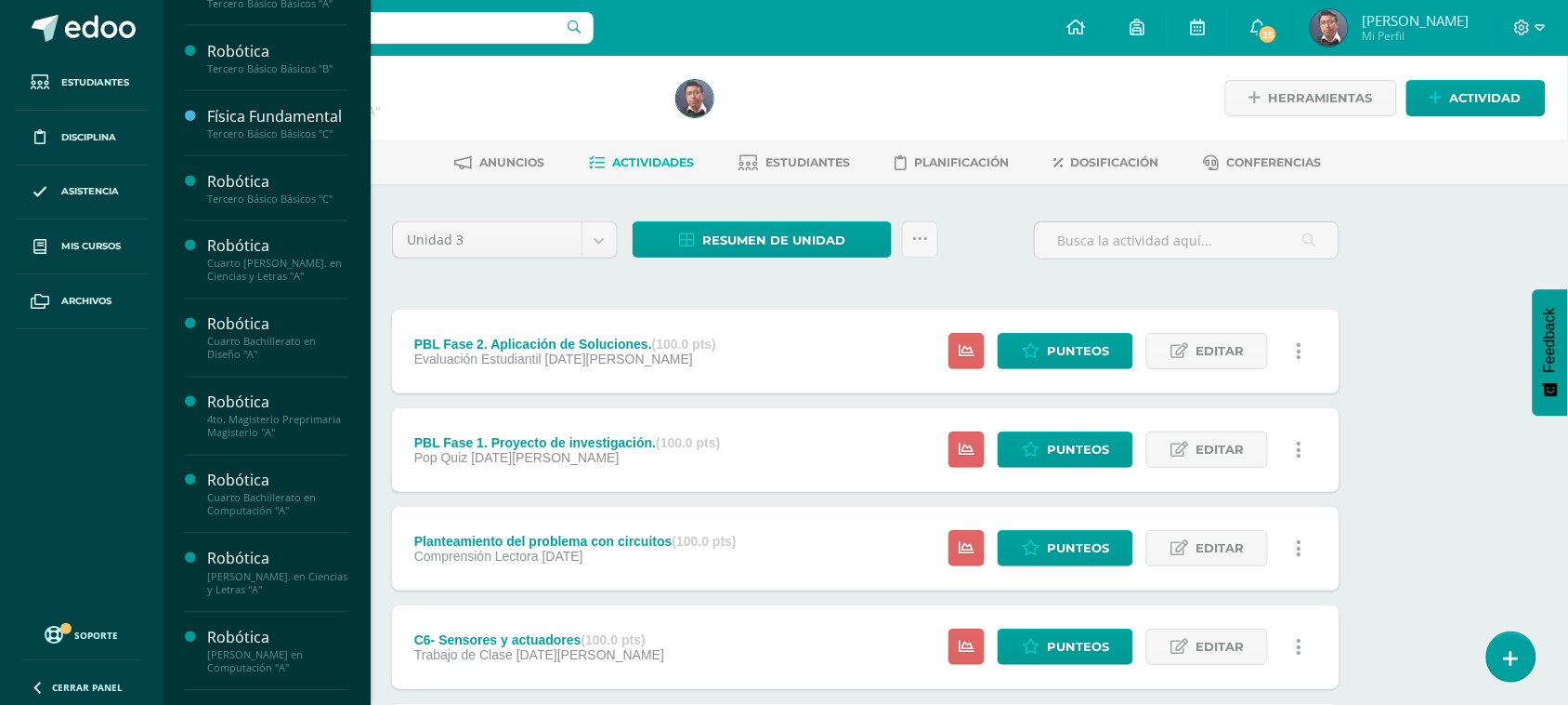
scroll to position [349, 0]
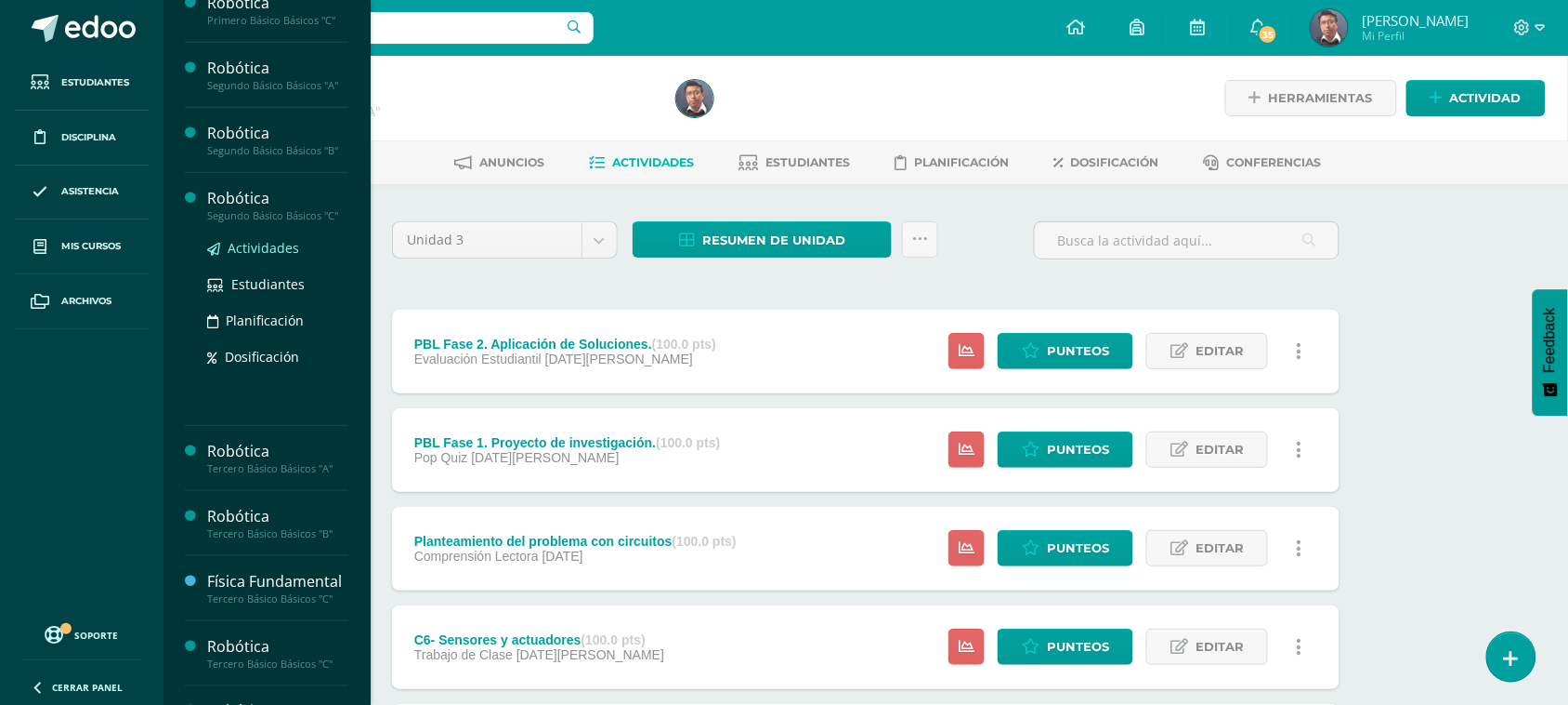
click at [280, 248] on span "Actividades" at bounding box center [263, 247] width 72 height 18
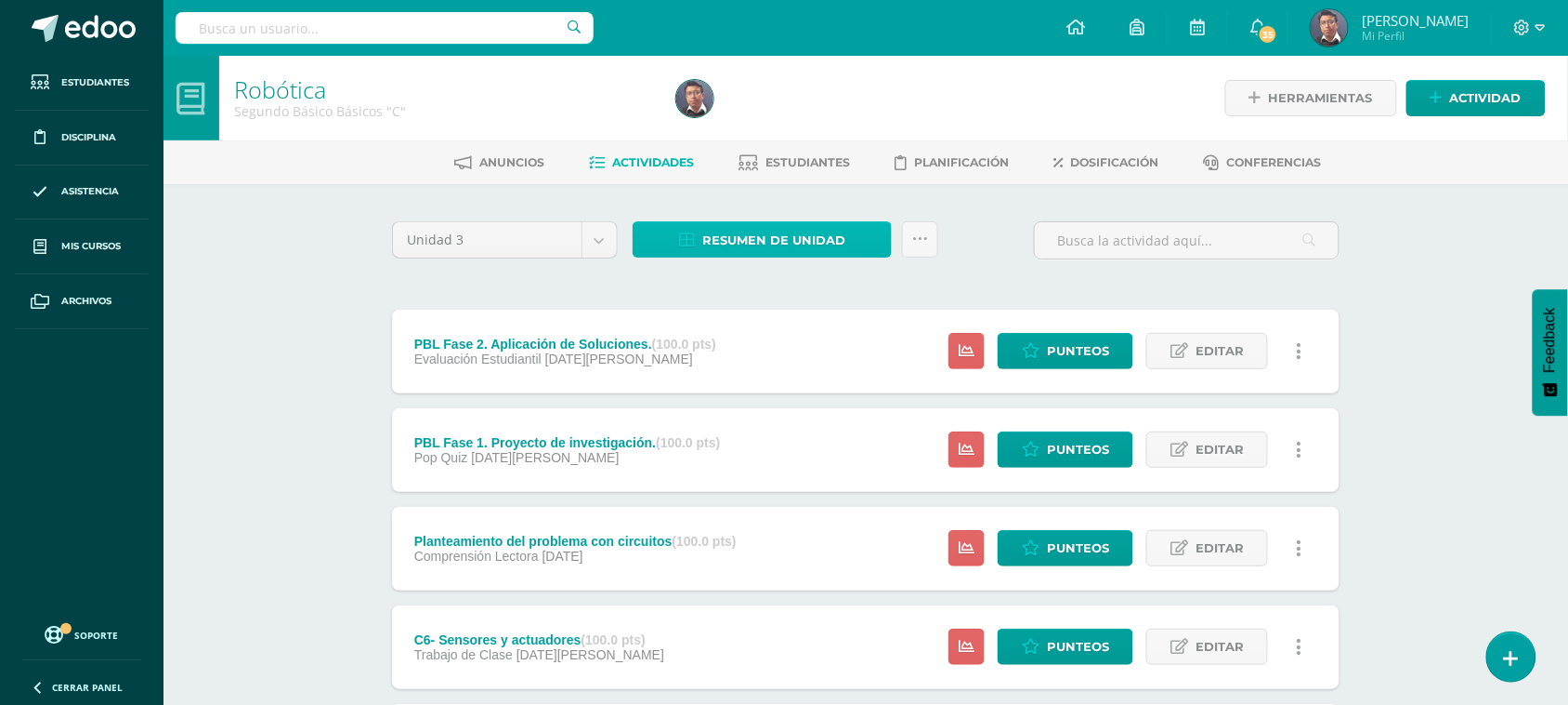
click at [753, 237] on span "Resumen de unidad" at bounding box center [774, 240] width 143 height 35
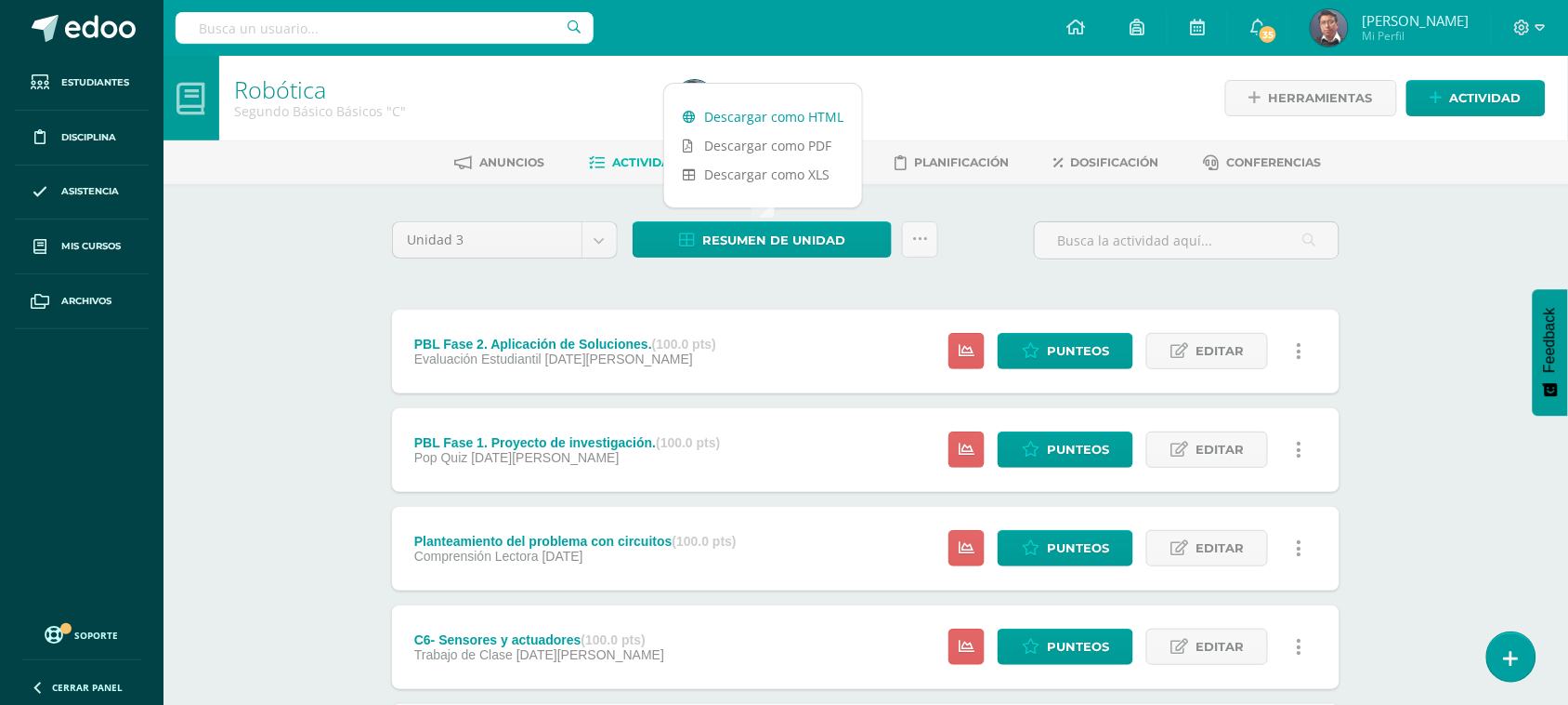
click at [799, 117] on link "Descargar como HTML" at bounding box center [763, 116] width 198 height 29
click at [1102, 161] on span "Dosificación" at bounding box center [1116, 162] width 89 height 14
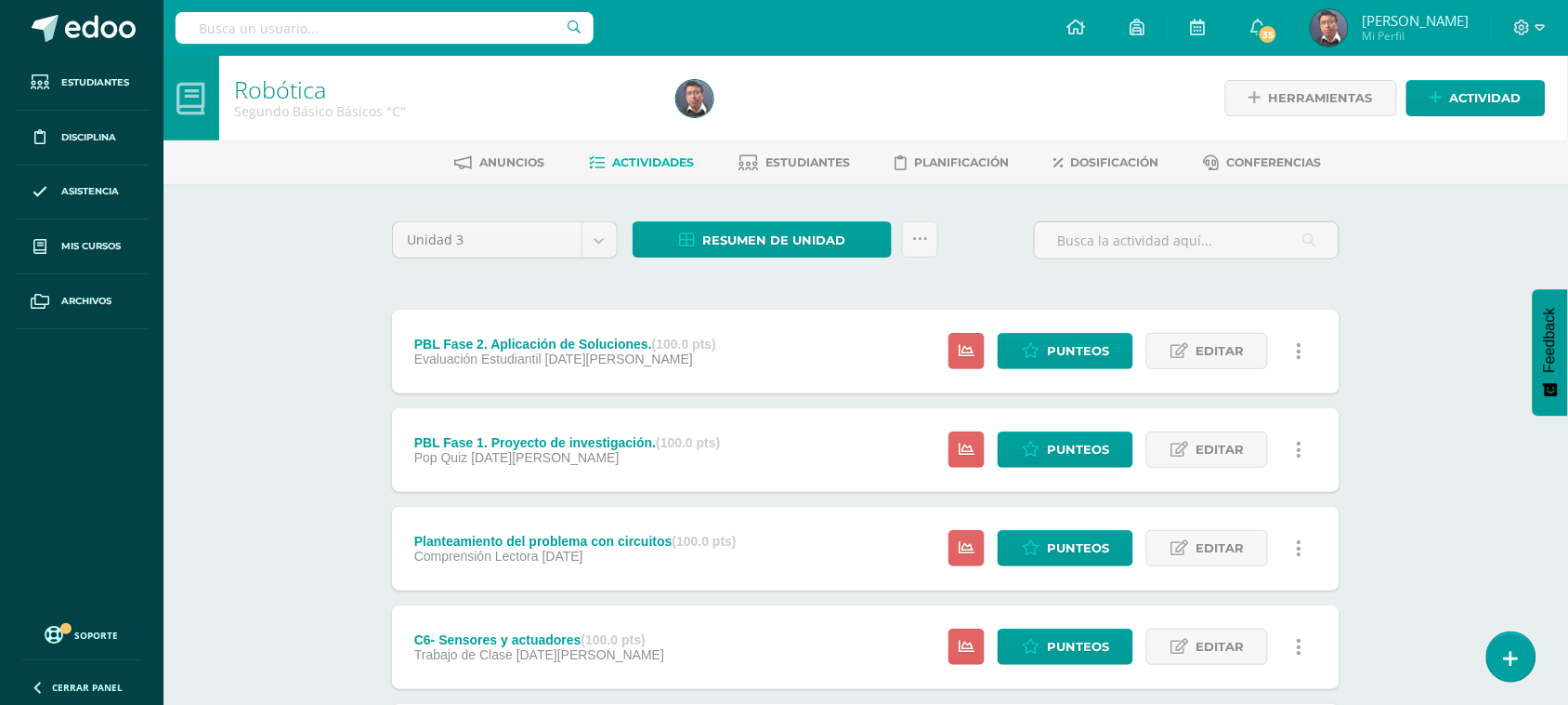
scroll to position [116, 0]
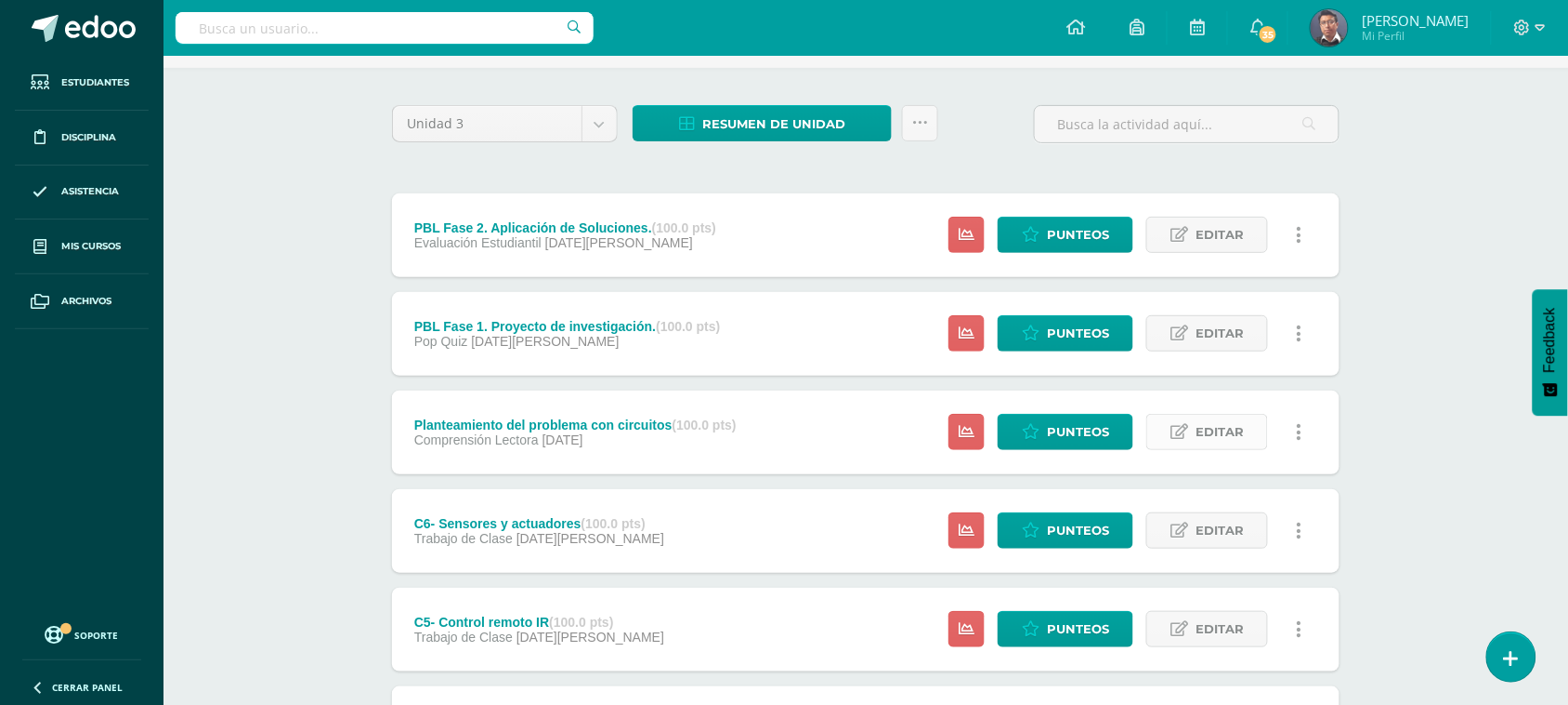
click at [1232, 435] on span "Editar" at bounding box center [1219, 431] width 48 height 35
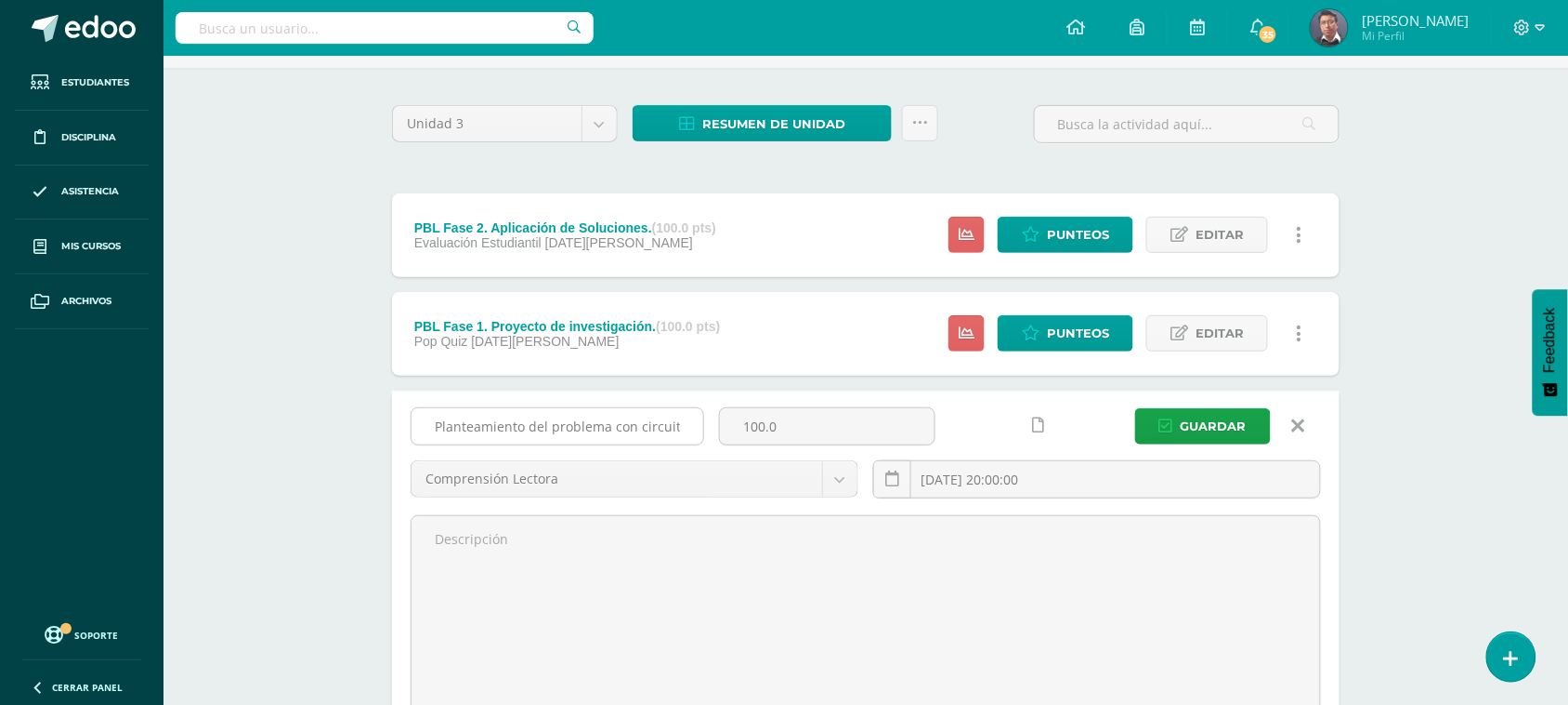
click at [678, 428] on input "Planteamiento del problema con circuitos" at bounding box center [558, 426] width 292 height 36
click at [577, 425] on input "Lecturas Plataforma STEM" at bounding box center [558, 426] width 292 height 36
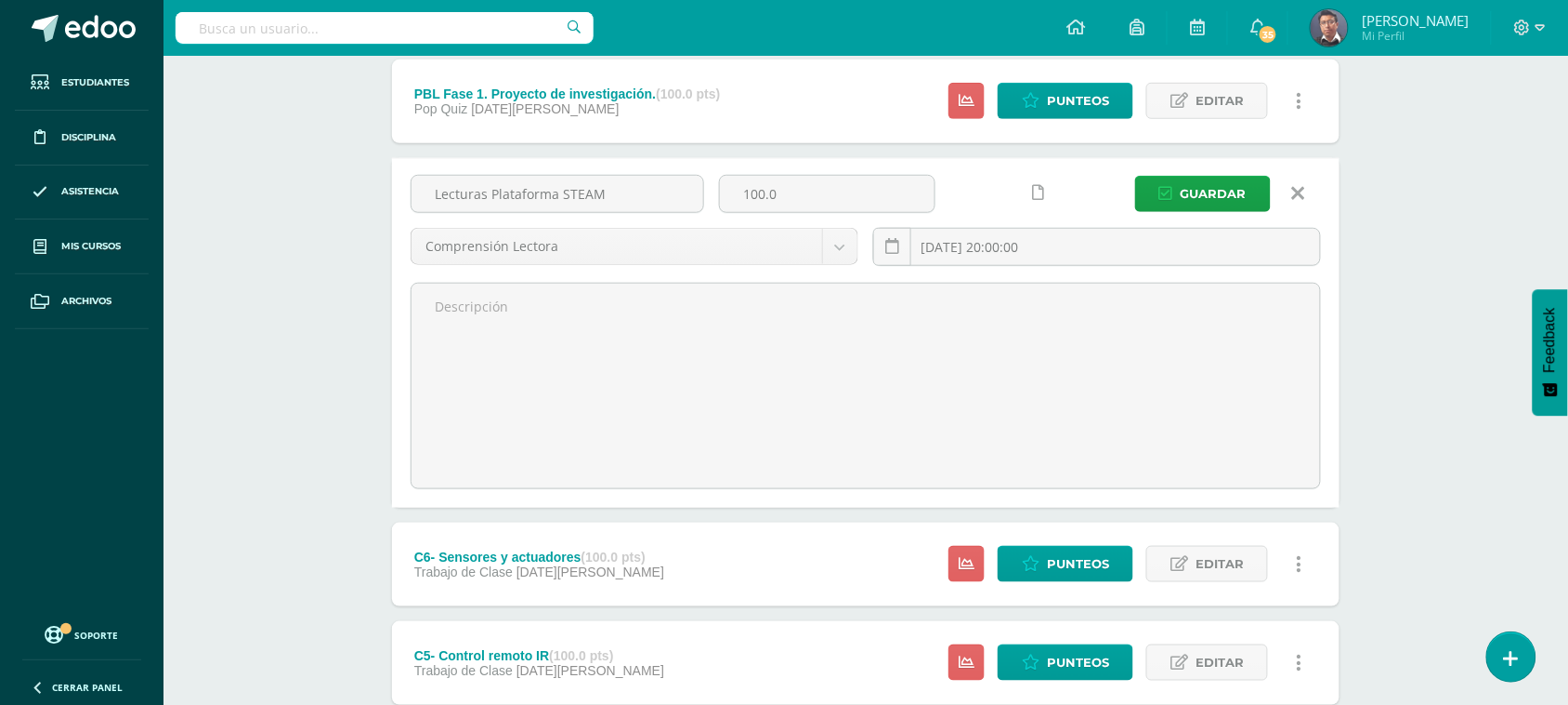
scroll to position [233, 0]
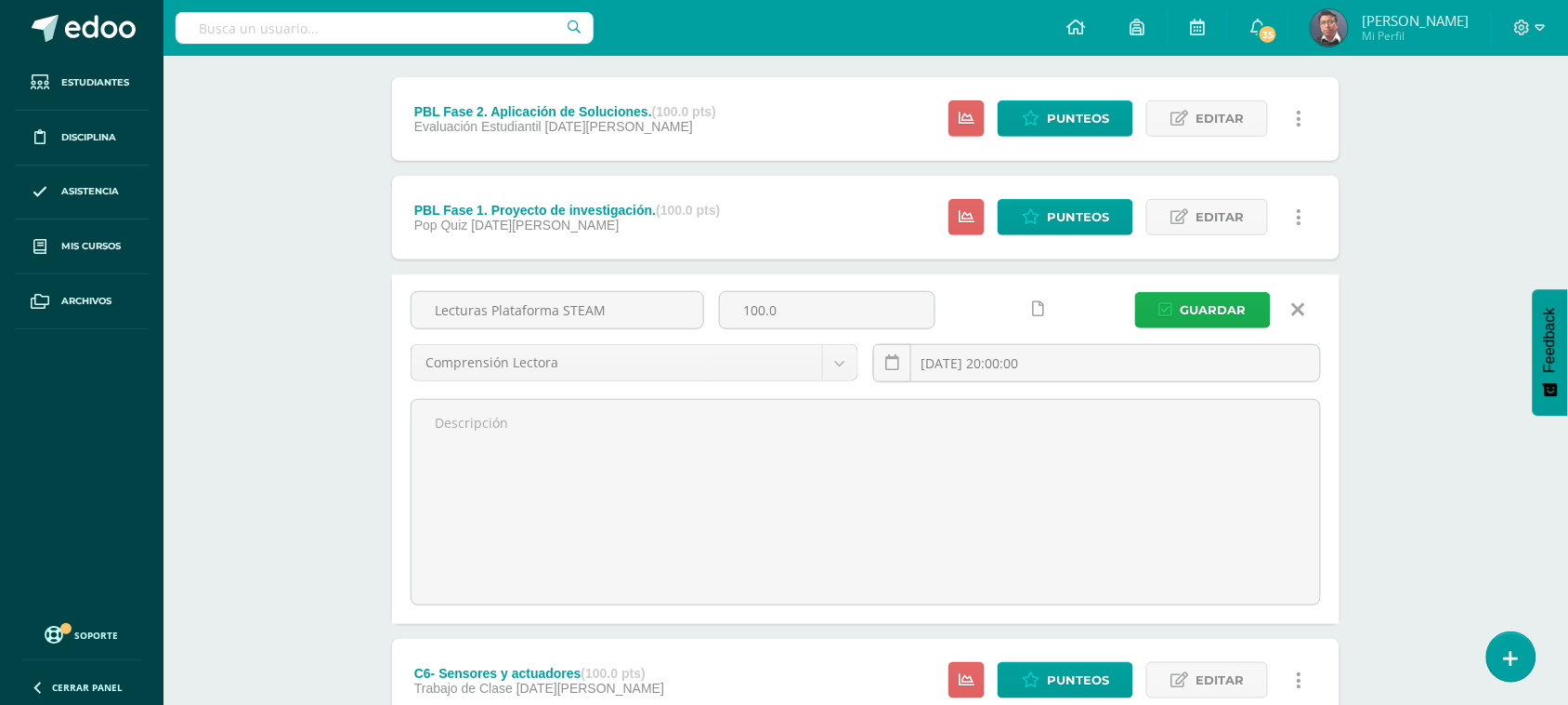
type input "Lecturas Plataforma STEAM"
click at [1195, 307] on span "Guardar" at bounding box center [1213, 310] width 66 height 35
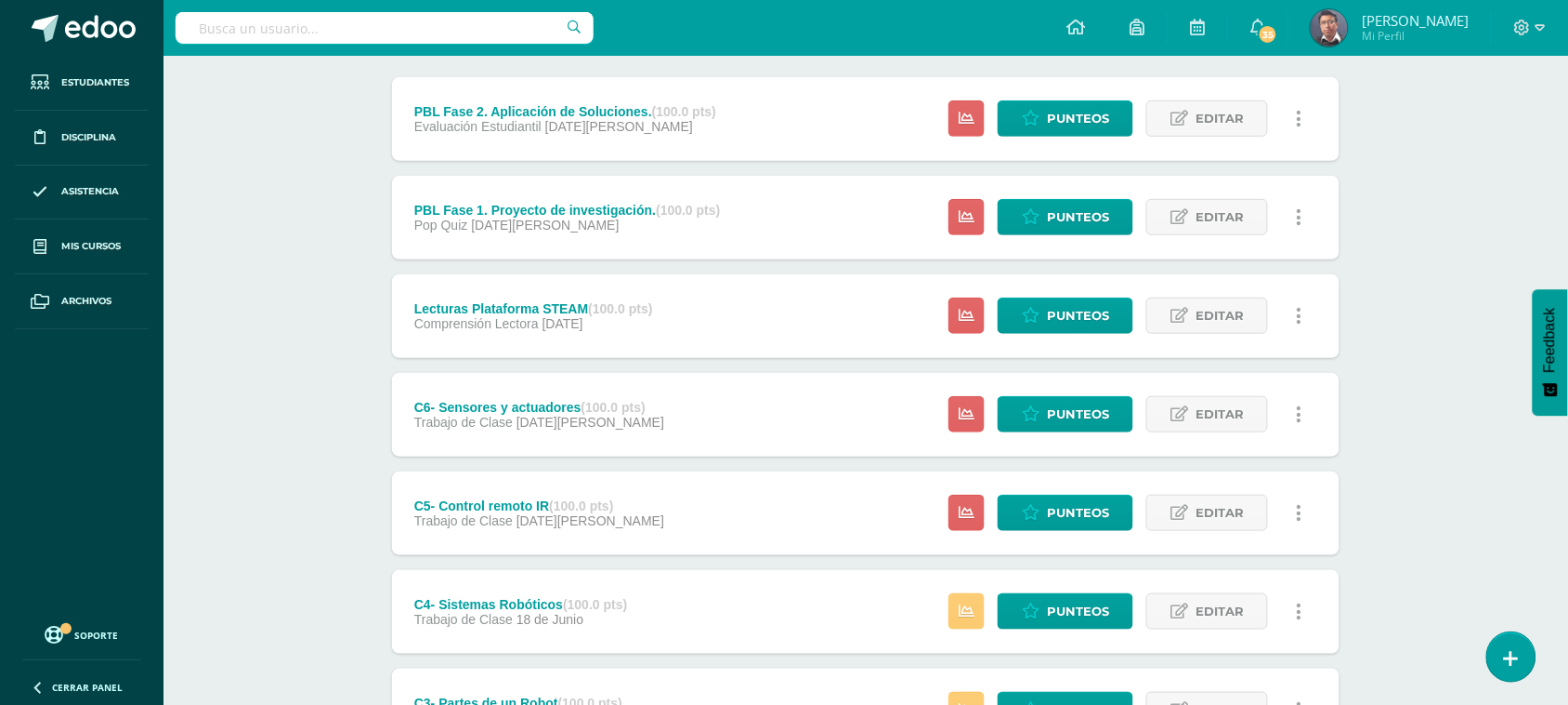
scroll to position [116, 0]
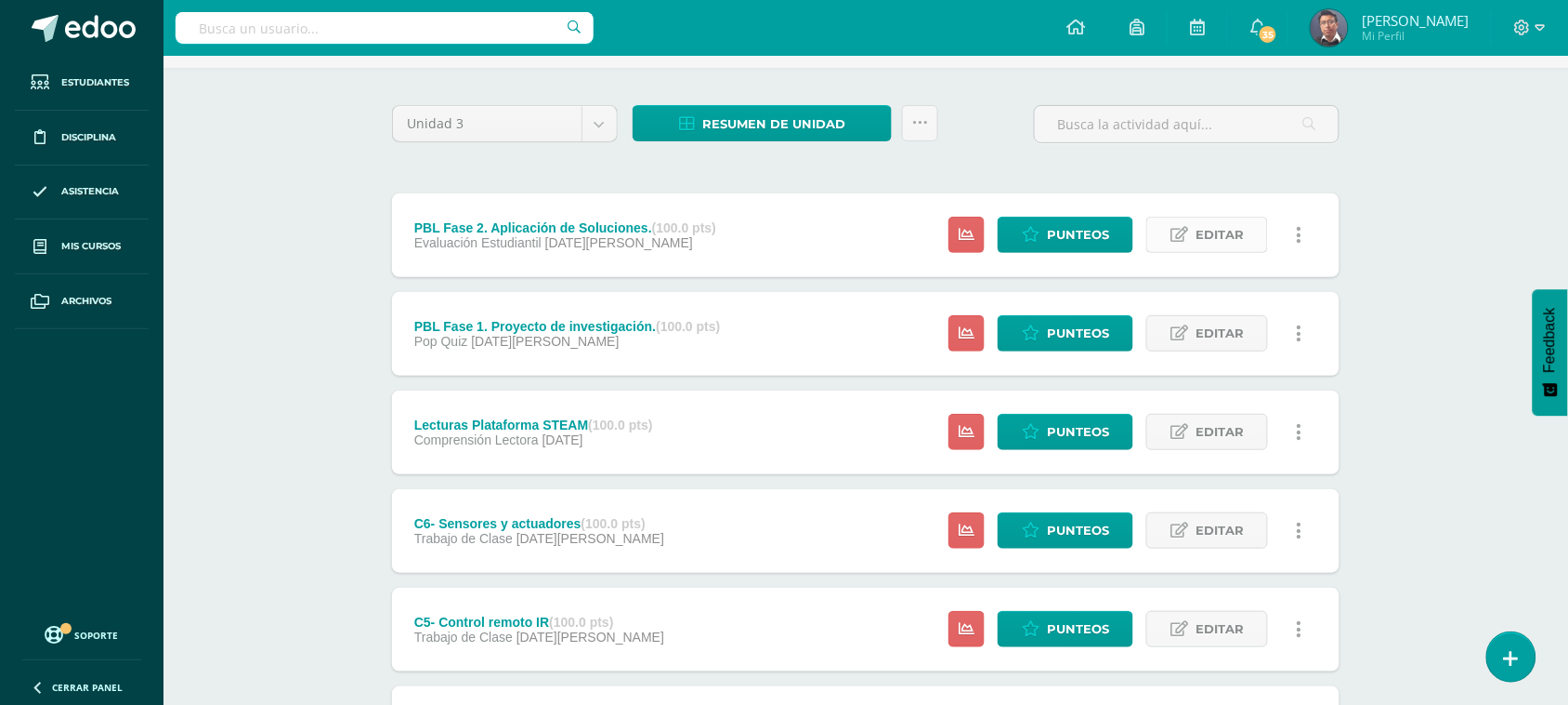
click at [1248, 238] on link "Editar" at bounding box center [1207, 235] width 122 height 36
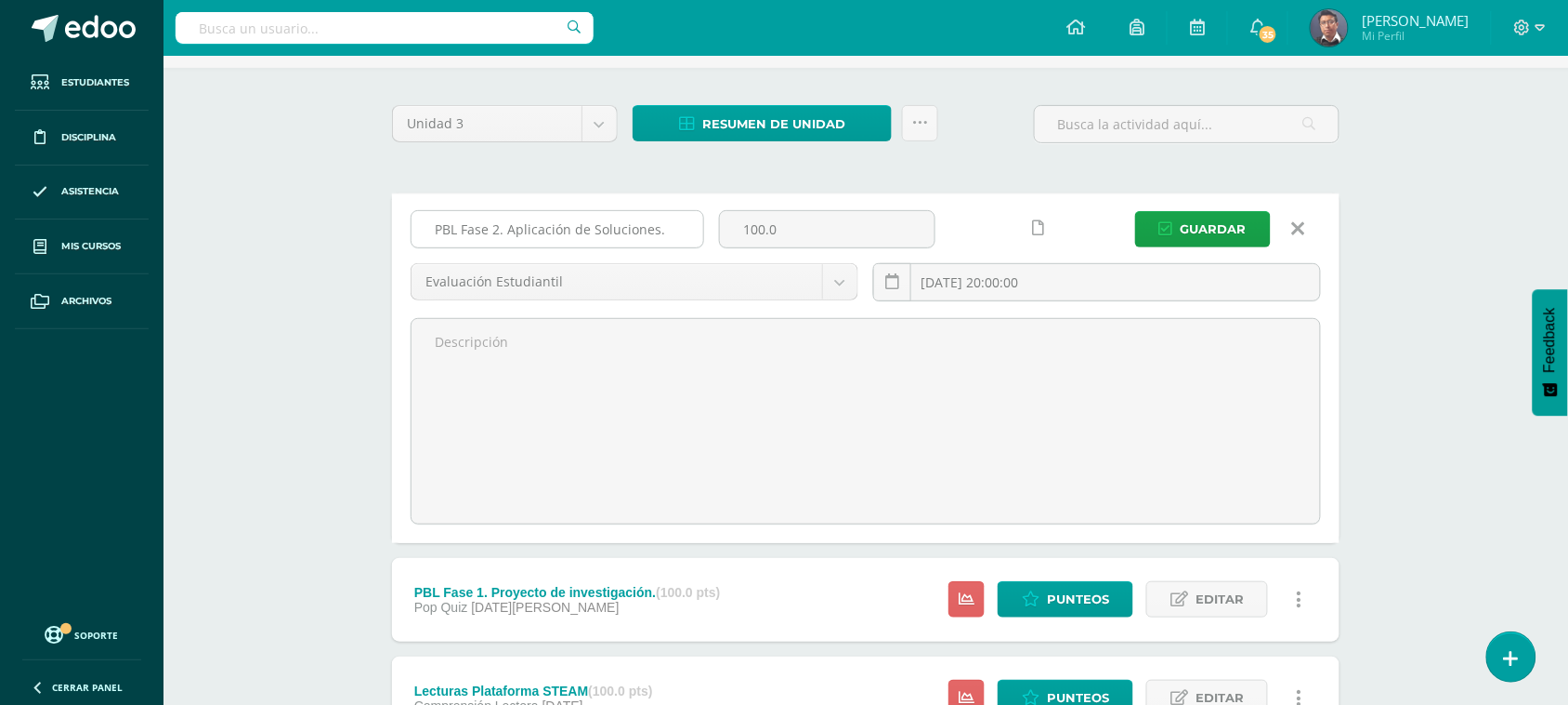
click at [667, 228] on input "PBL Fase 2. Aplicación de Soluciones." at bounding box center [558, 229] width 292 height 36
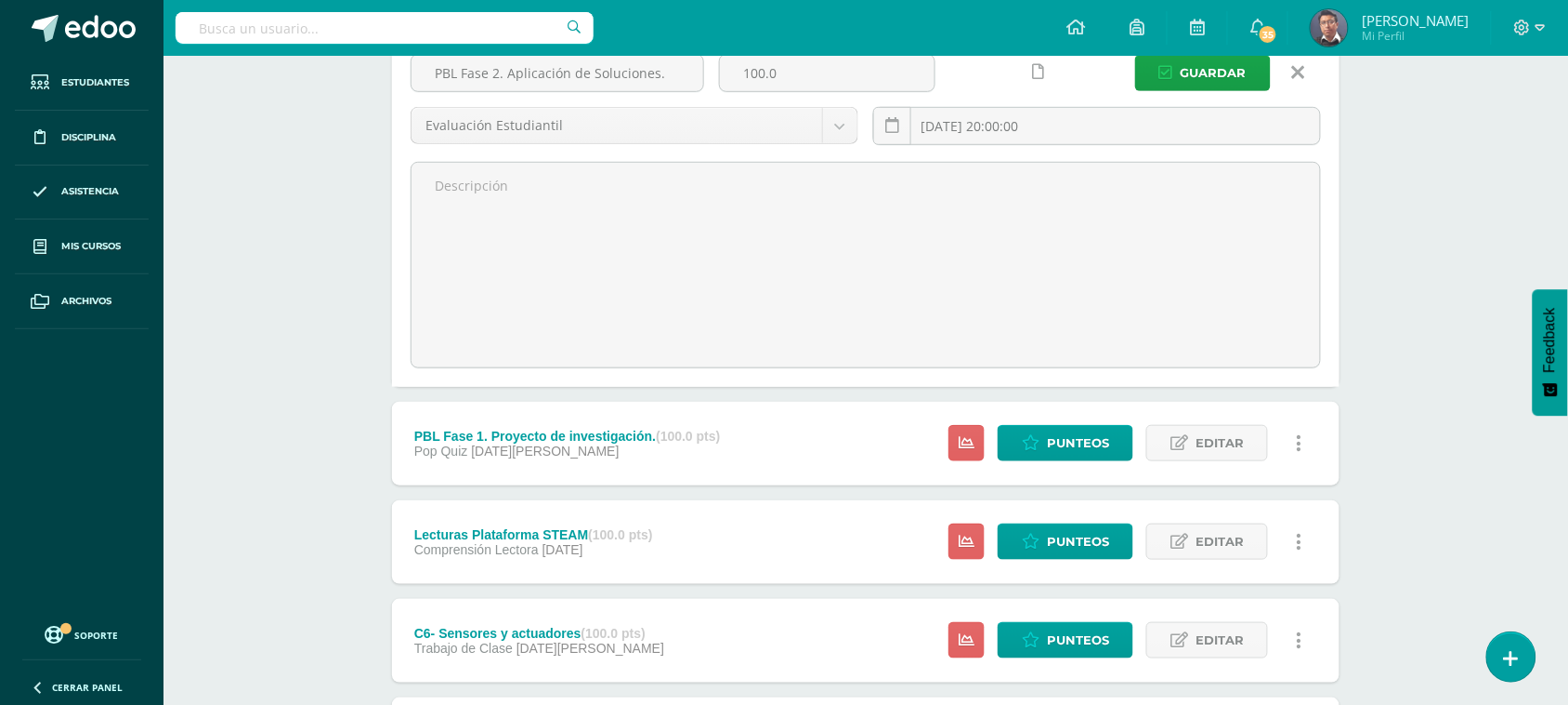
scroll to position [233, 0]
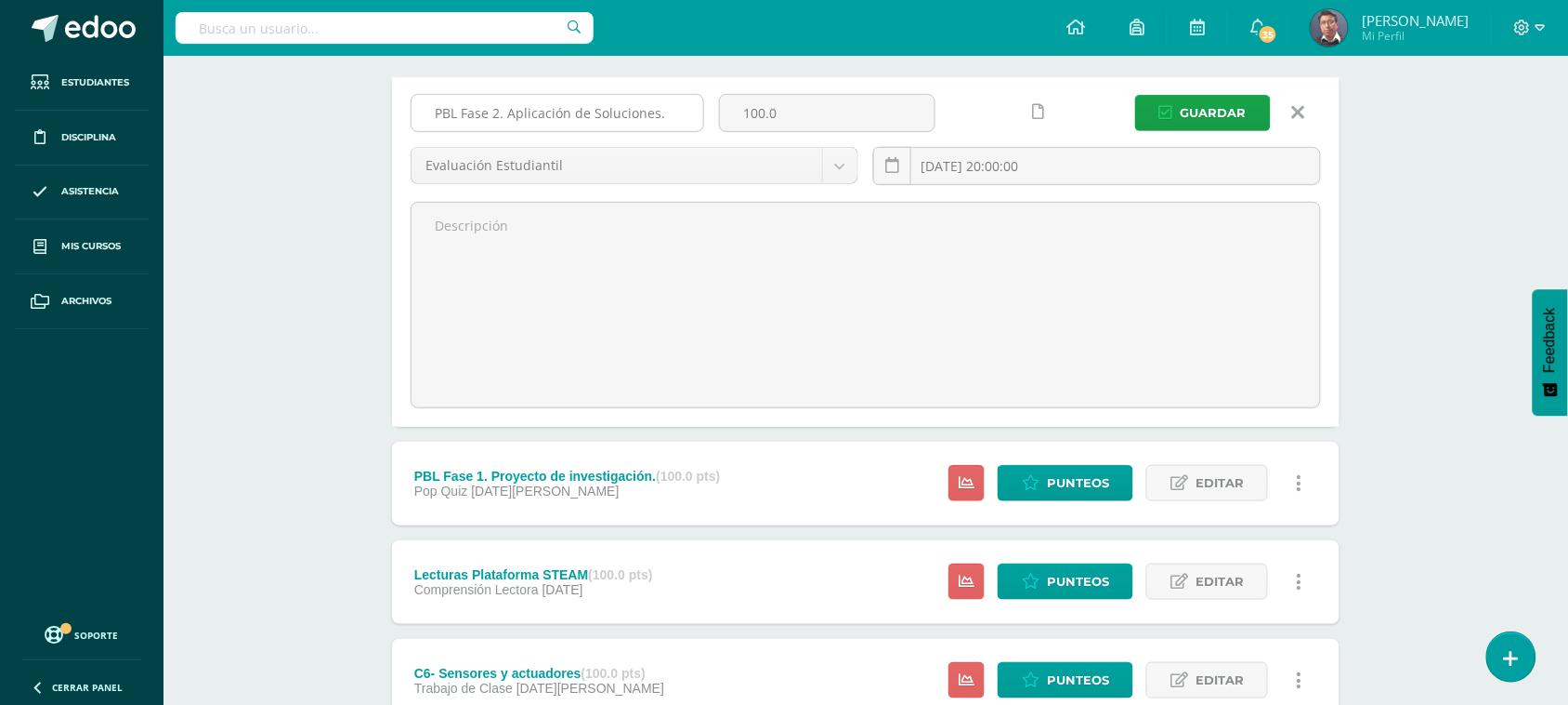
click at [675, 112] on input "PBL Fase 2. Aplicación de Soluciones." at bounding box center [558, 112] width 292 height 36
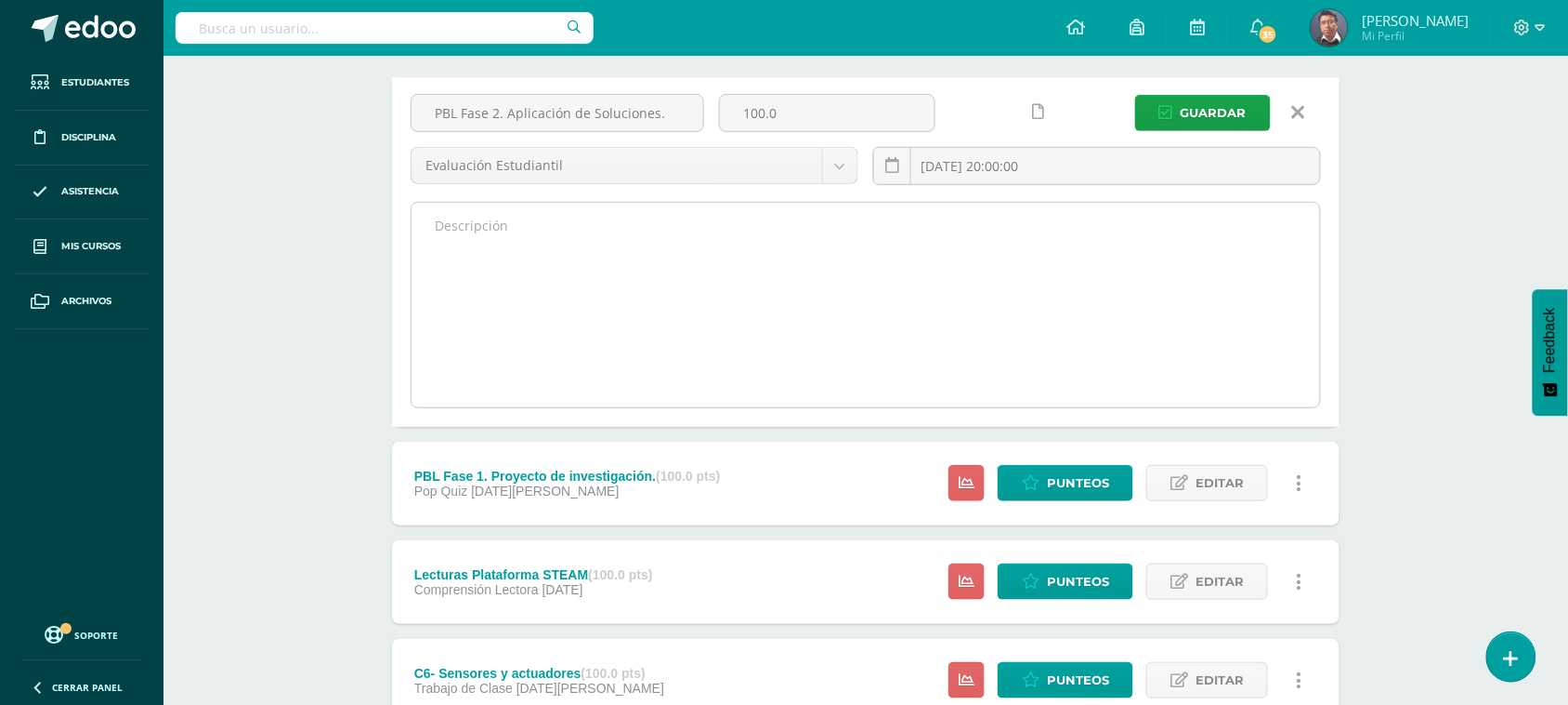
click at [549, 240] on textarea at bounding box center [866, 305] width 909 height 204
paste textarea "Lectura 1- Clasificación de los Robots, Lectura 2- maquinas y mecanismos,Lectur…"
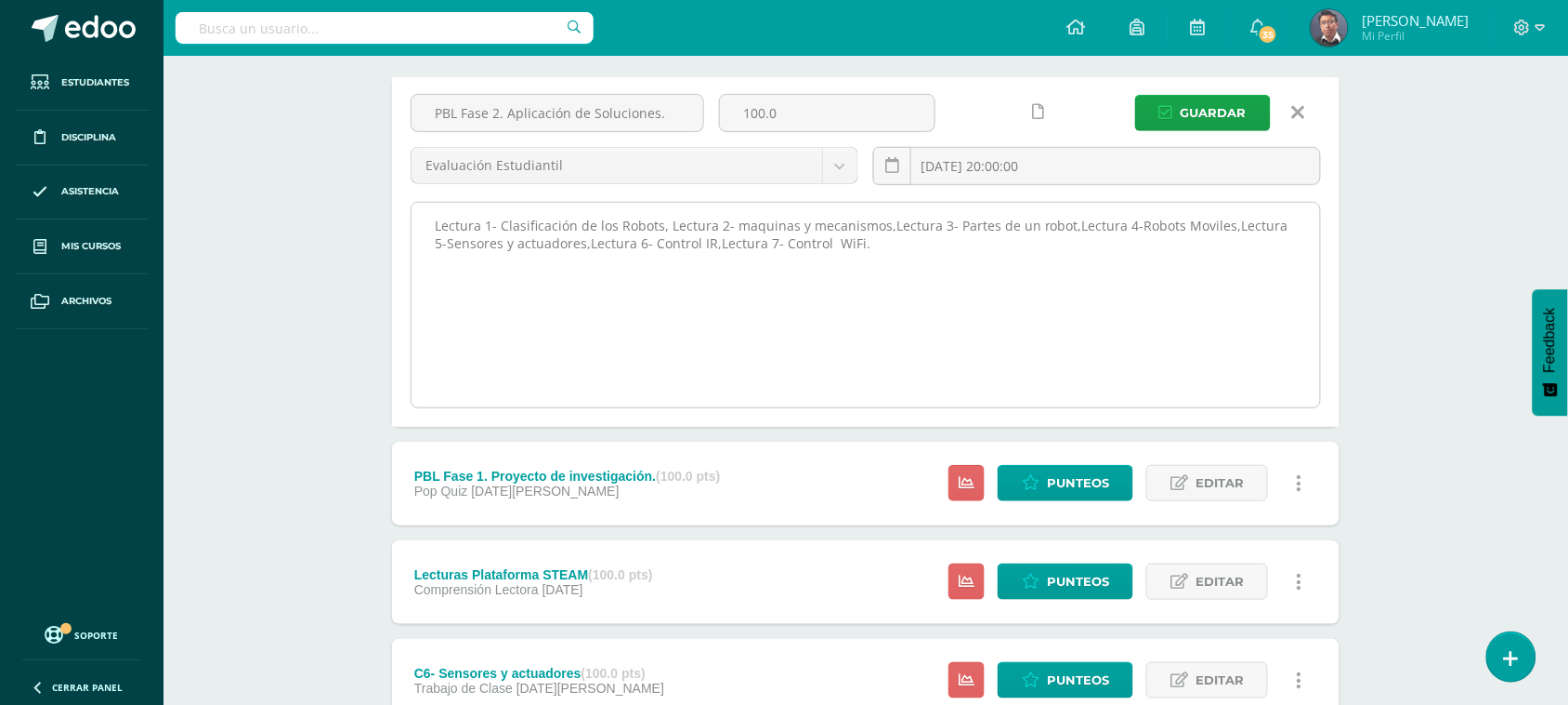
click at [876, 242] on textarea "Lectura 1- Clasificación de los Robots, Lectura 2- maquinas y mecanismos,Lectur…" at bounding box center [866, 305] width 909 height 204
click at [1161, 295] on textarea "Lectura 1- Clasificación de los Robots, Lectura 2- maquinas y mecanismos, Lectu…" at bounding box center [866, 305] width 909 height 204
click at [906, 245] on textarea "Lectura 1- Clasificación de los Robots, Lectura 2- maquinas y mecanismos, Lectu…" at bounding box center [866, 305] width 909 height 204
click at [806, 248] on textarea "Lectura 1- Clasificación de los Robots, Lectura 2- maquinas y mecanismos, Lectu…" at bounding box center [866, 305] width 909 height 204
click at [435, 223] on textarea "Lectura 1- Clasificación de los Robots, Lectura 2- maquinas y mecanismos, Lectu…" at bounding box center [866, 305] width 909 height 204
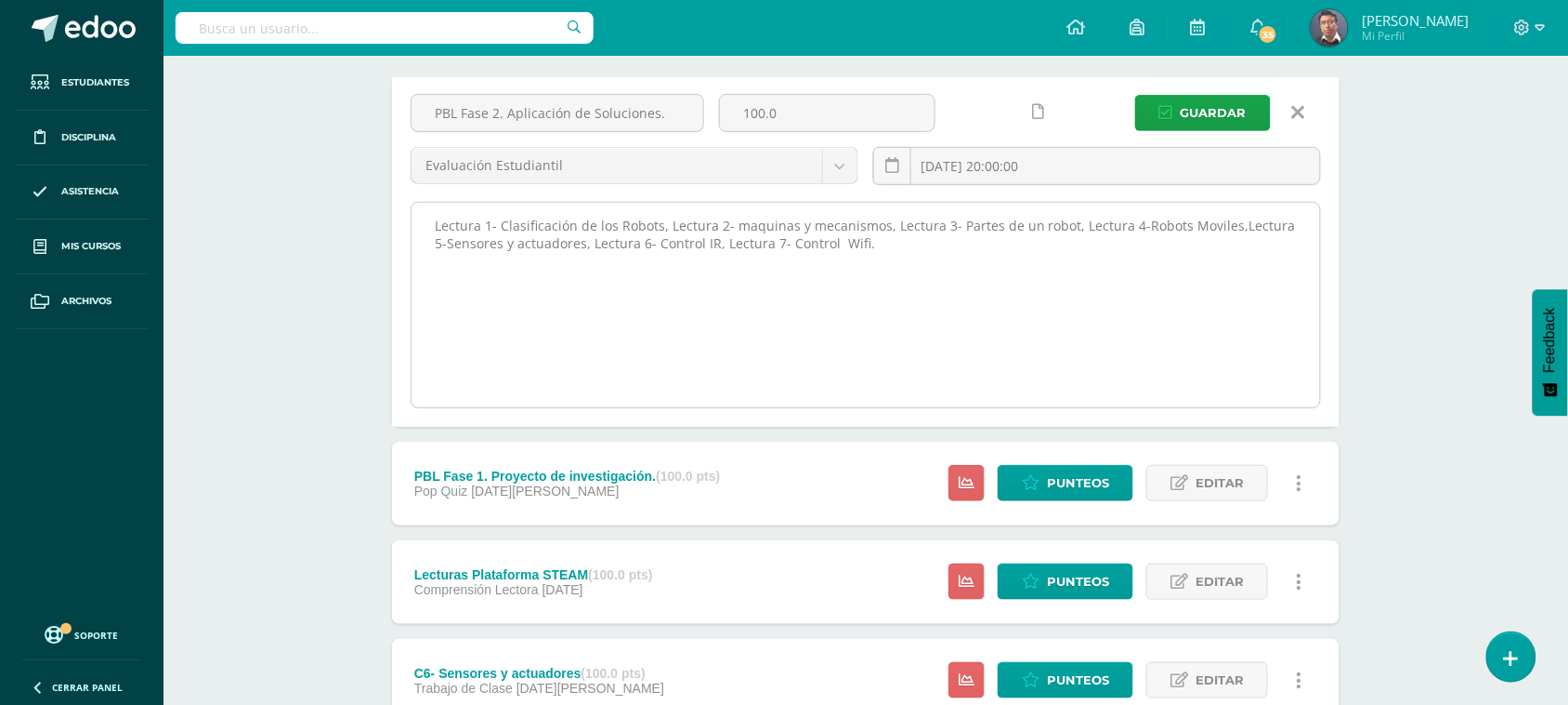
paste textarea "Conectar (ideas con otros puntos de vista)"
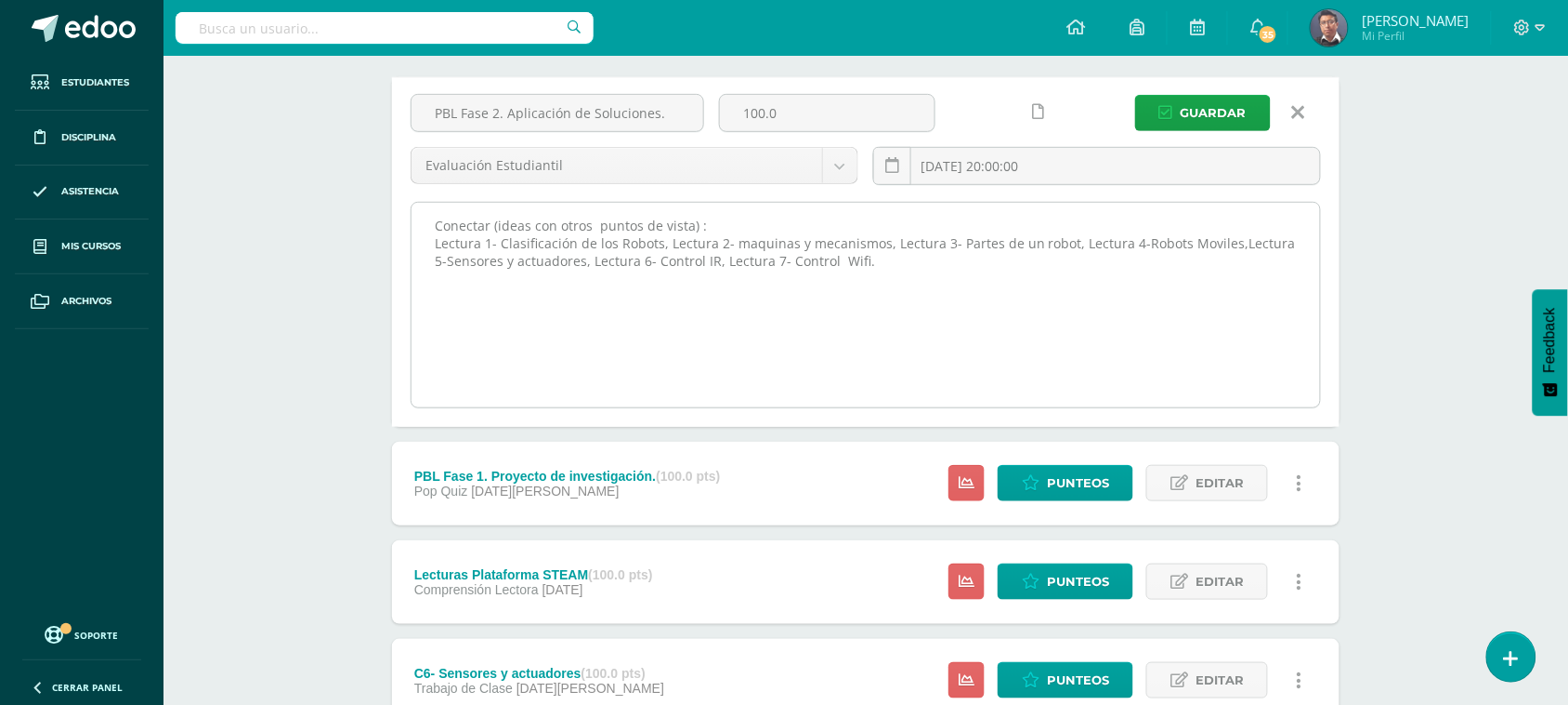
click at [773, 226] on textarea "Conectar (ideas con otros puntos de vista) : Lectura 1- Clasificación de los Ro…" at bounding box center [866, 305] width 909 height 204
click at [837, 267] on textarea "Conectar (ideas con otros puntos de vista) : Lectura 1- Clasificación de los Ro…" at bounding box center [866, 305] width 909 height 204
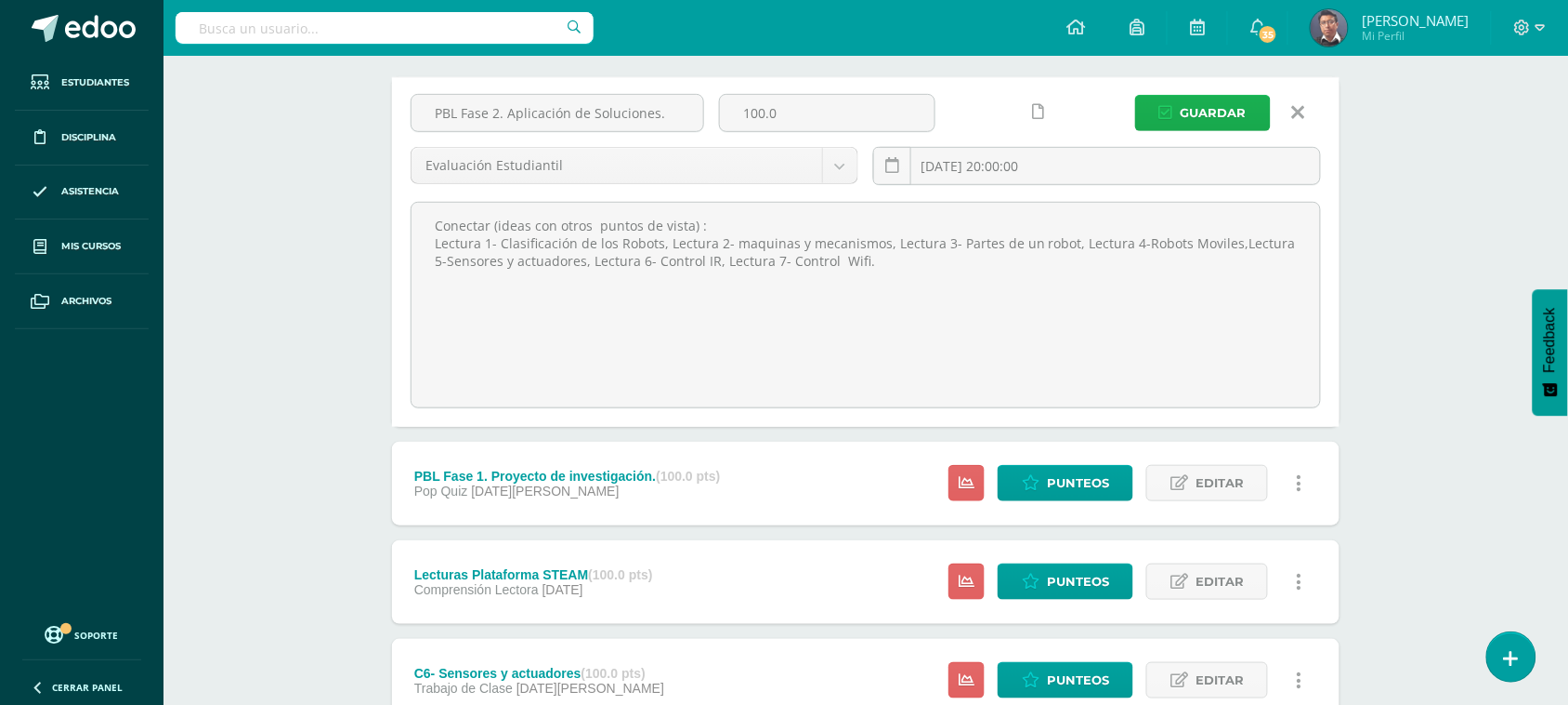
type textarea "Conectar (ideas con otros puntos de vista) : Lectura 1- Clasificación de los Ro…"
click at [1198, 116] on span "Guardar" at bounding box center [1213, 112] width 66 height 35
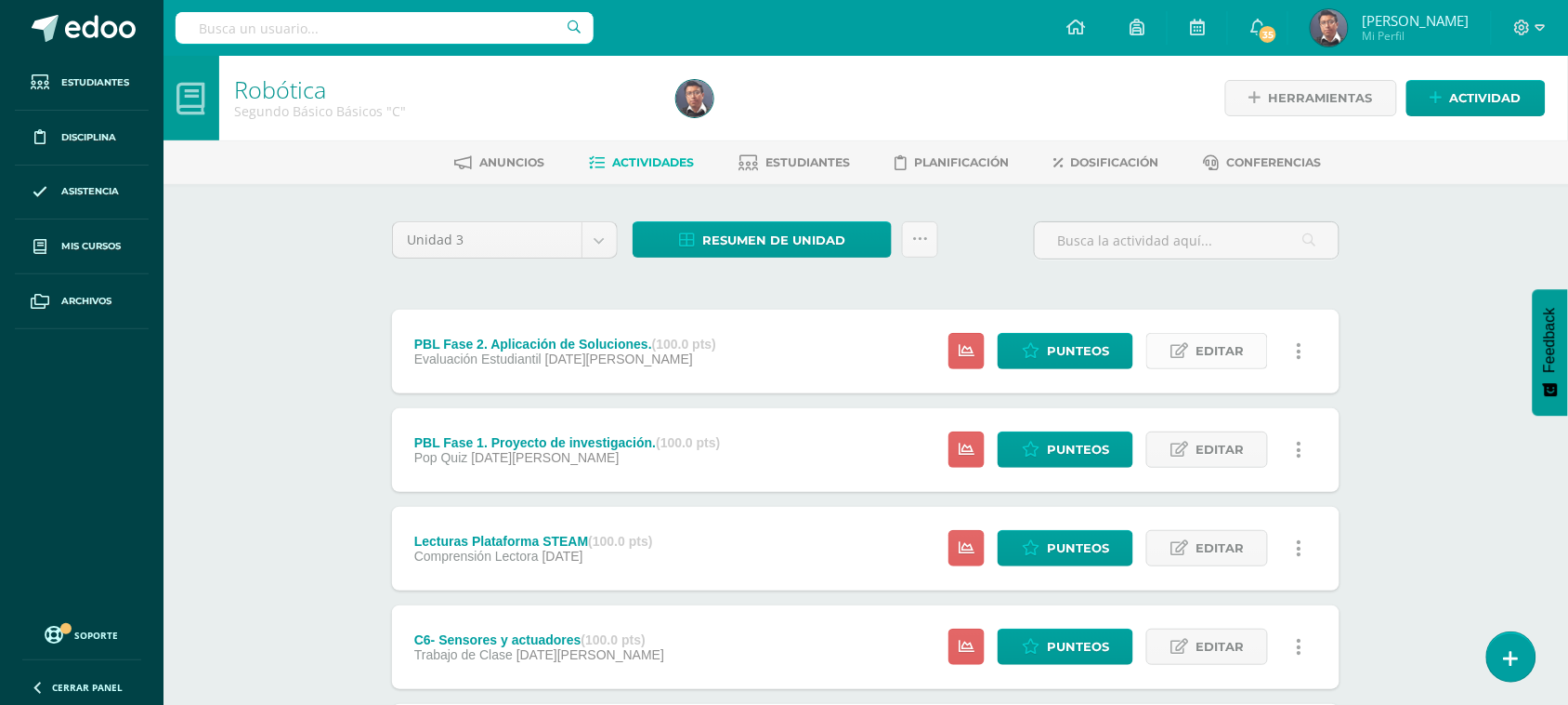
click at [1218, 353] on span "Editar" at bounding box center [1219, 350] width 48 height 35
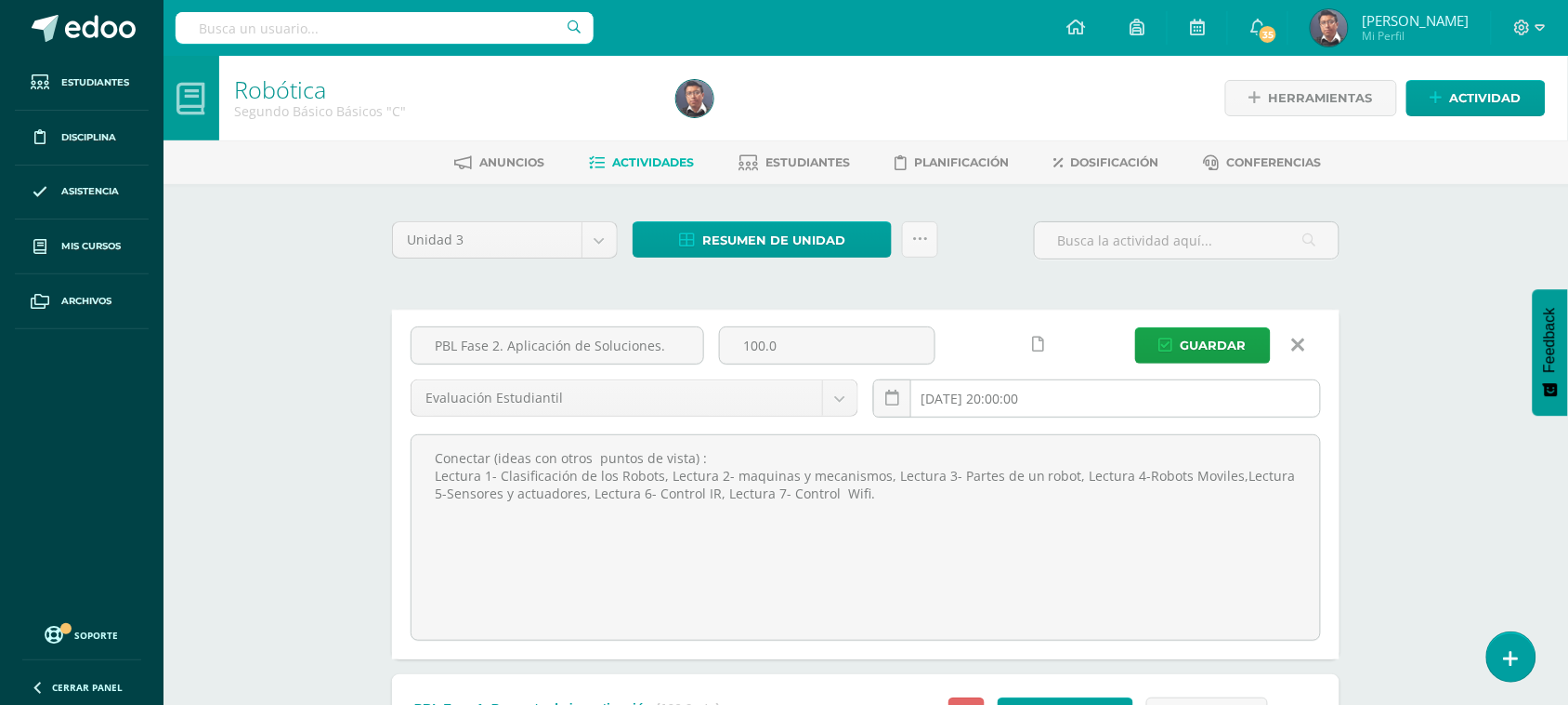
click at [986, 396] on input "[DATE] 20:00:00" at bounding box center [1097, 398] width 446 height 36
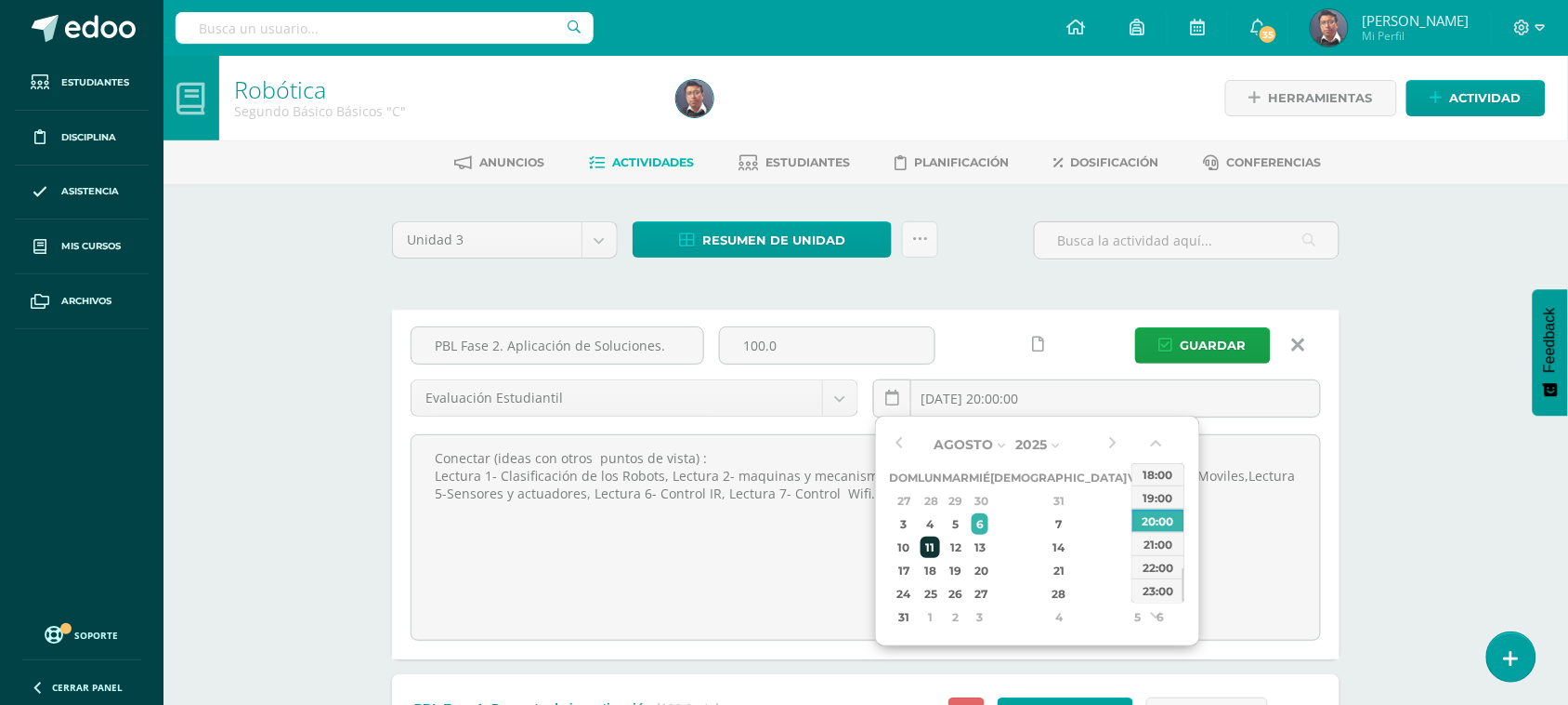
click at [940, 545] on div "11" at bounding box center [930, 547] width 20 height 22
type input "[DATE] 20:00"
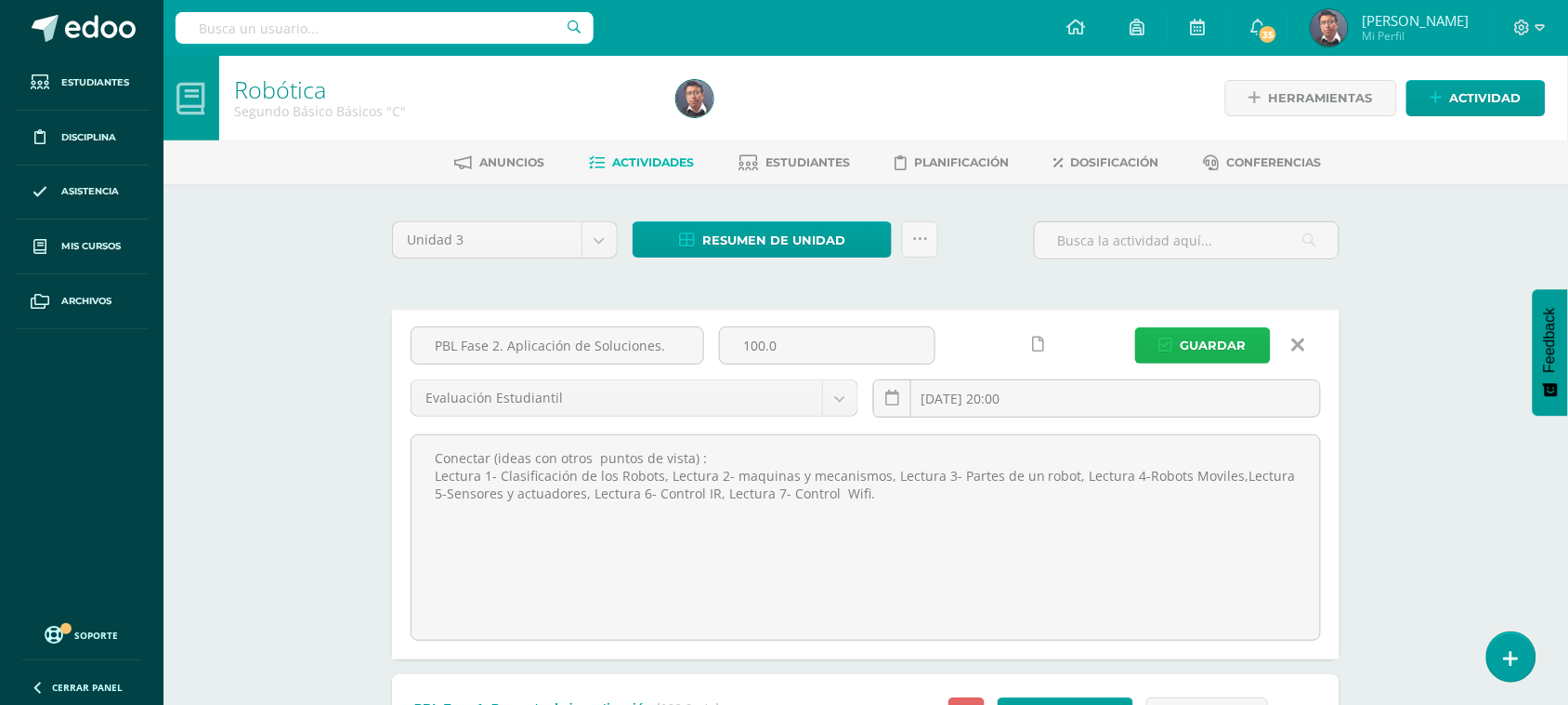
click at [1204, 349] on span "Guardar" at bounding box center [1213, 345] width 66 height 35
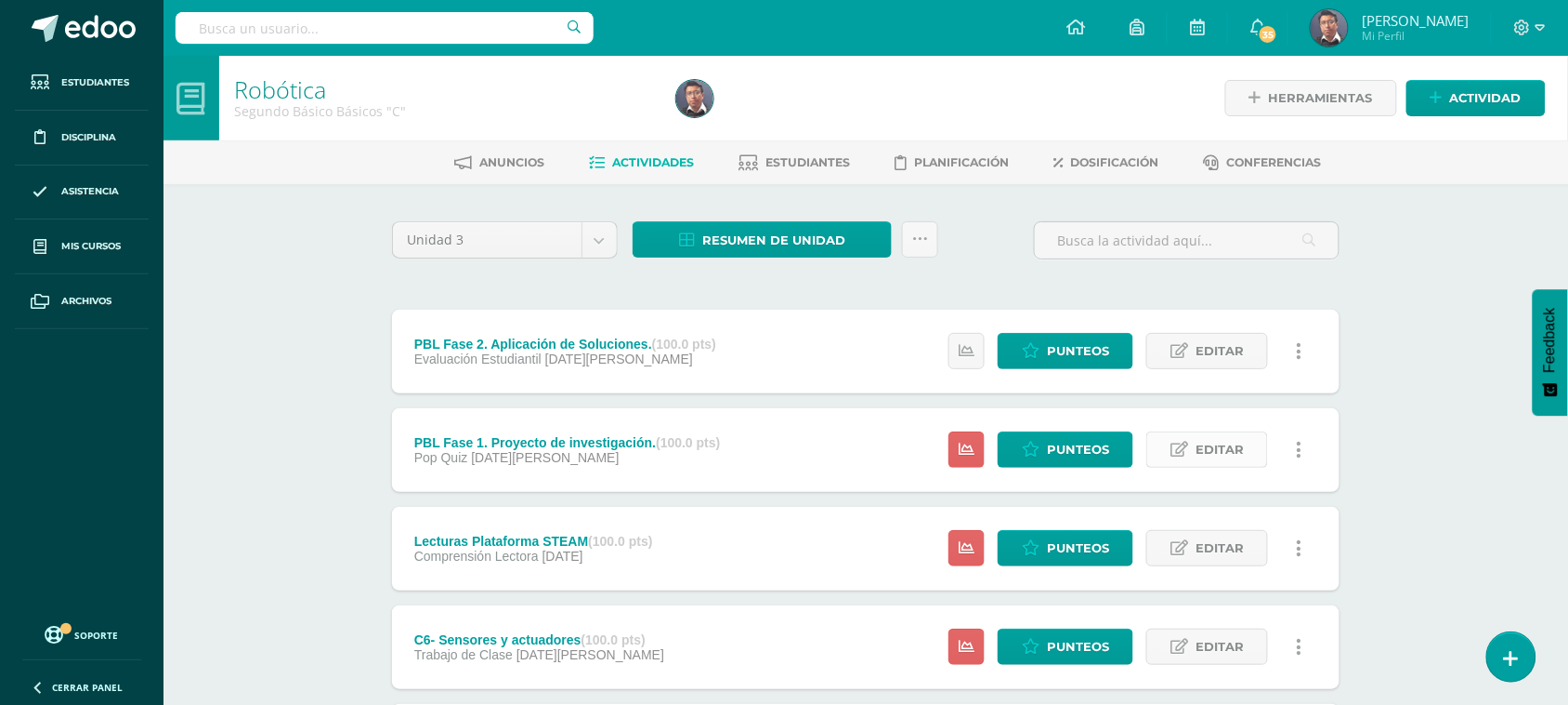
click at [1231, 453] on span "Editar" at bounding box center [1219, 449] width 48 height 35
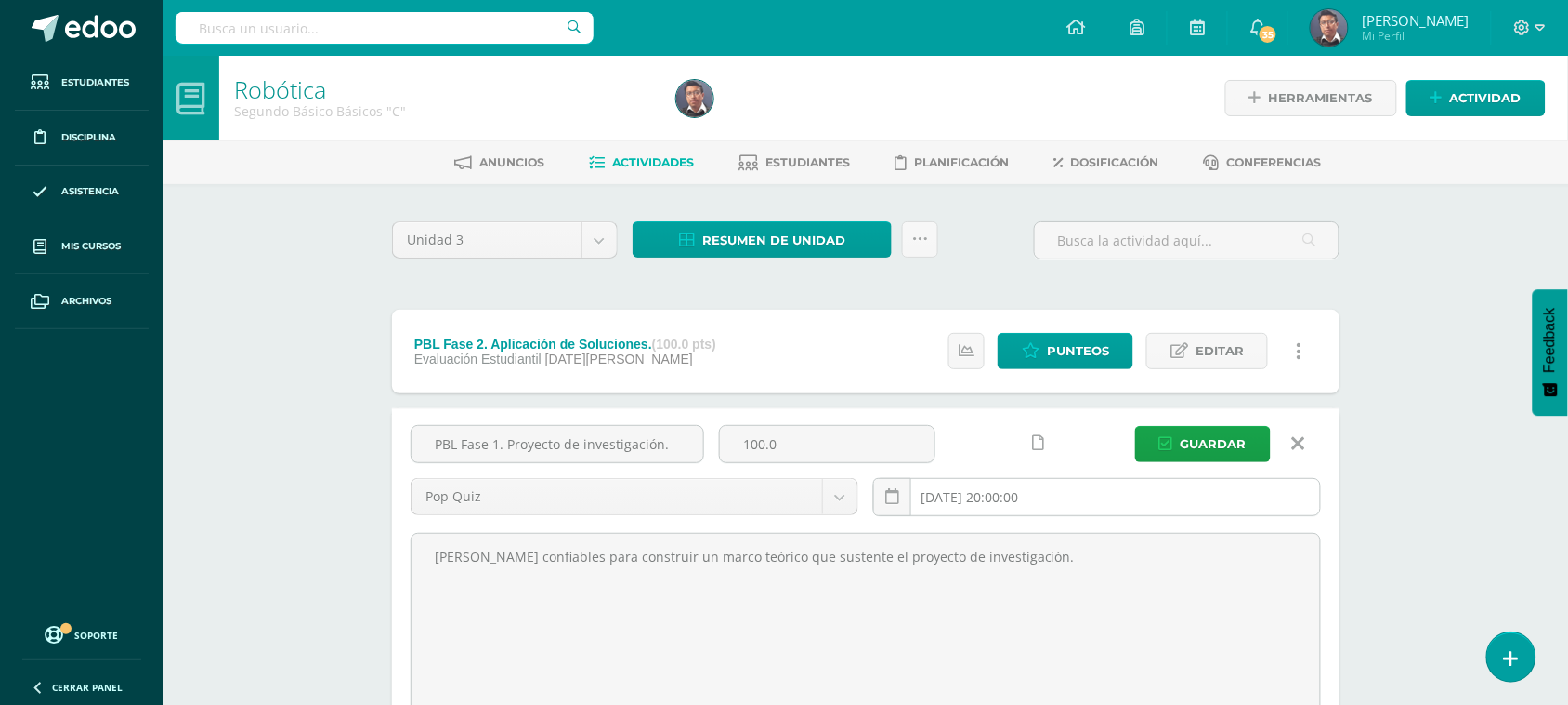
click at [948, 485] on input "[DATE] 20:00:00" at bounding box center [1097, 497] width 446 height 36
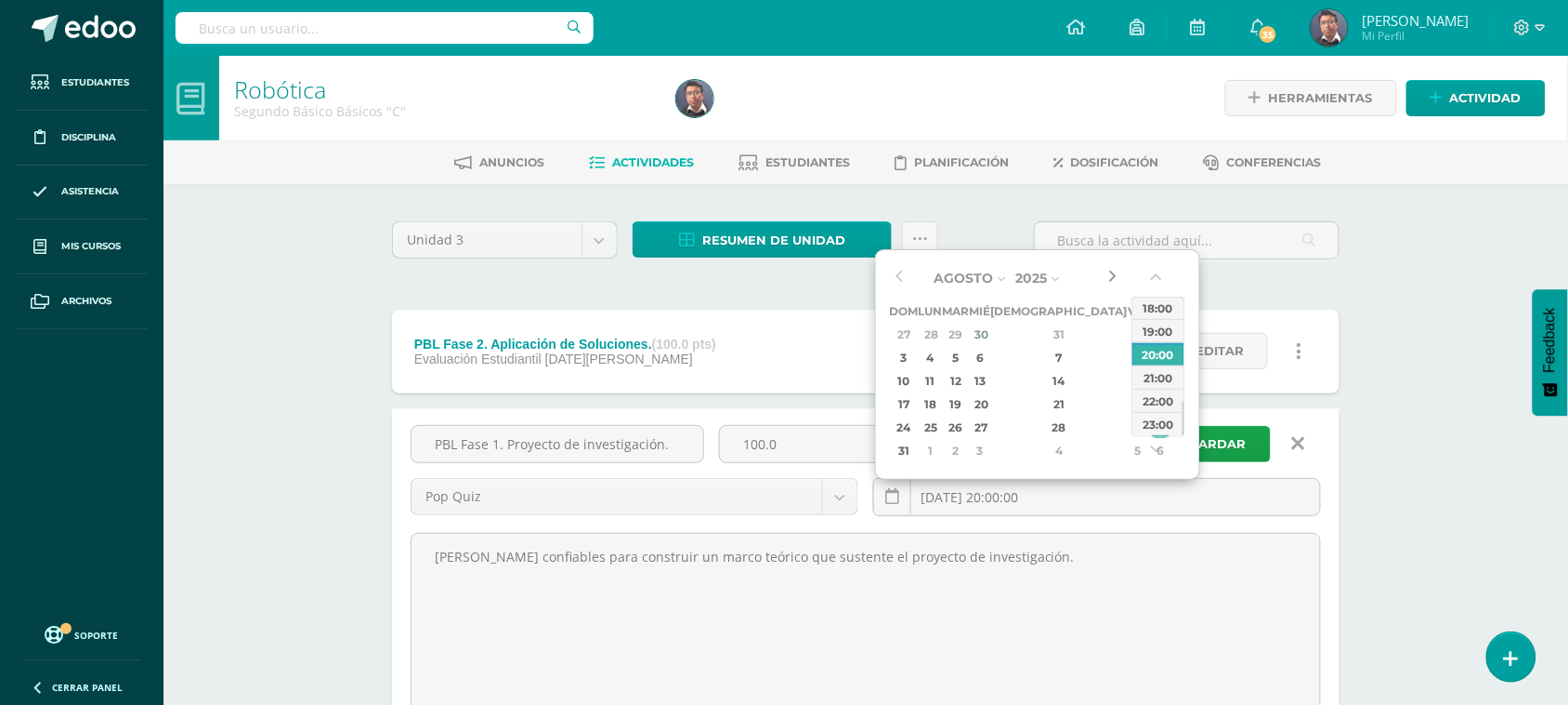
click at [1117, 280] on button "button" at bounding box center [1113, 278] width 19 height 28
click at [940, 382] on div "11" at bounding box center [930, 381] width 20 height 22
type input "[DATE] 20:00"
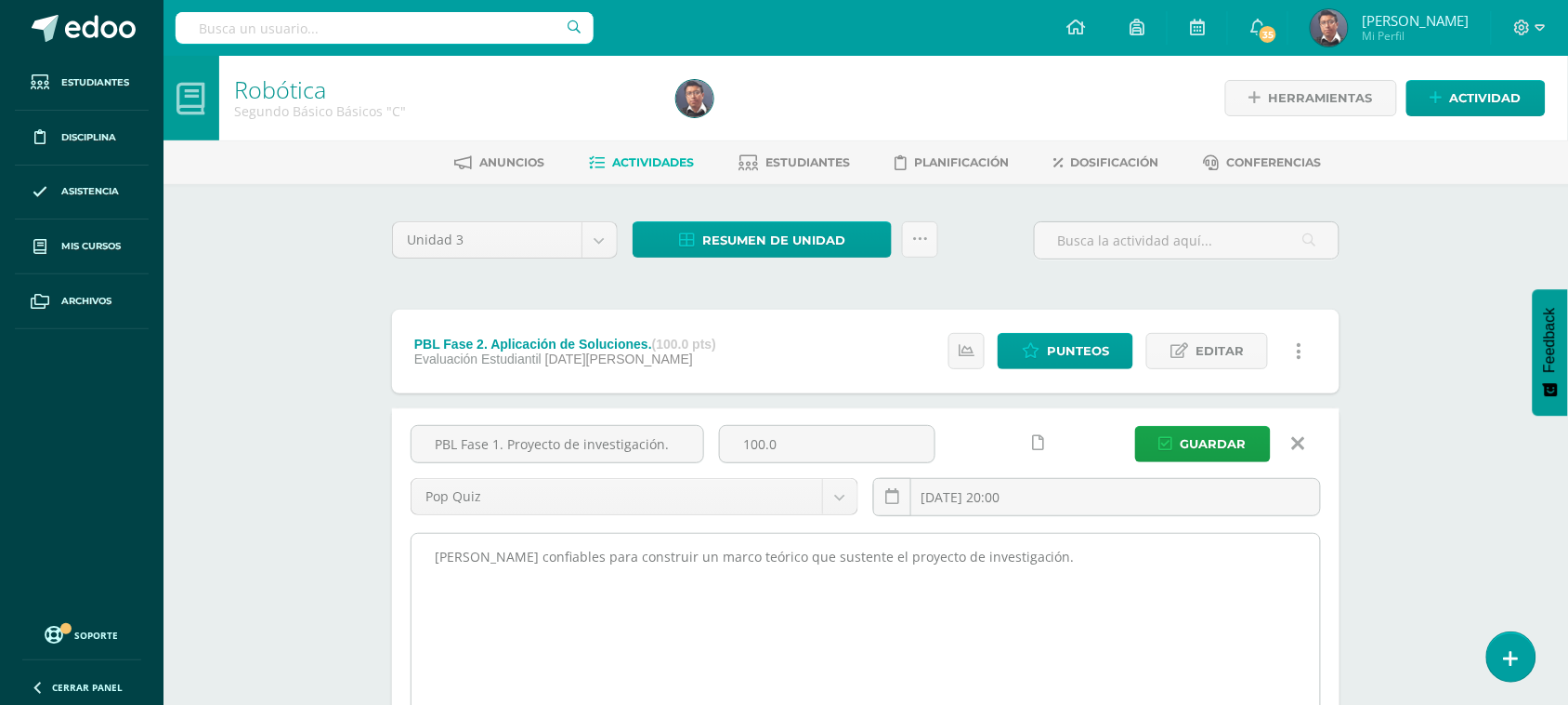
drag, startPoint x: 607, startPoint y: 553, endPoint x: 619, endPoint y: 554, distance: 12.0
click at [609, 554] on textarea "[PERSON_NAME] confiables para construir un marco teórico que sustente el proyec…" at bounding box center [866, 635] width 909 height 204
click at [440, 560] on textarea "[PERSON_NAME] confiables para construir un marco teórico que sustente el proyec…" at bounding box center [866, 635] width 909 height 204
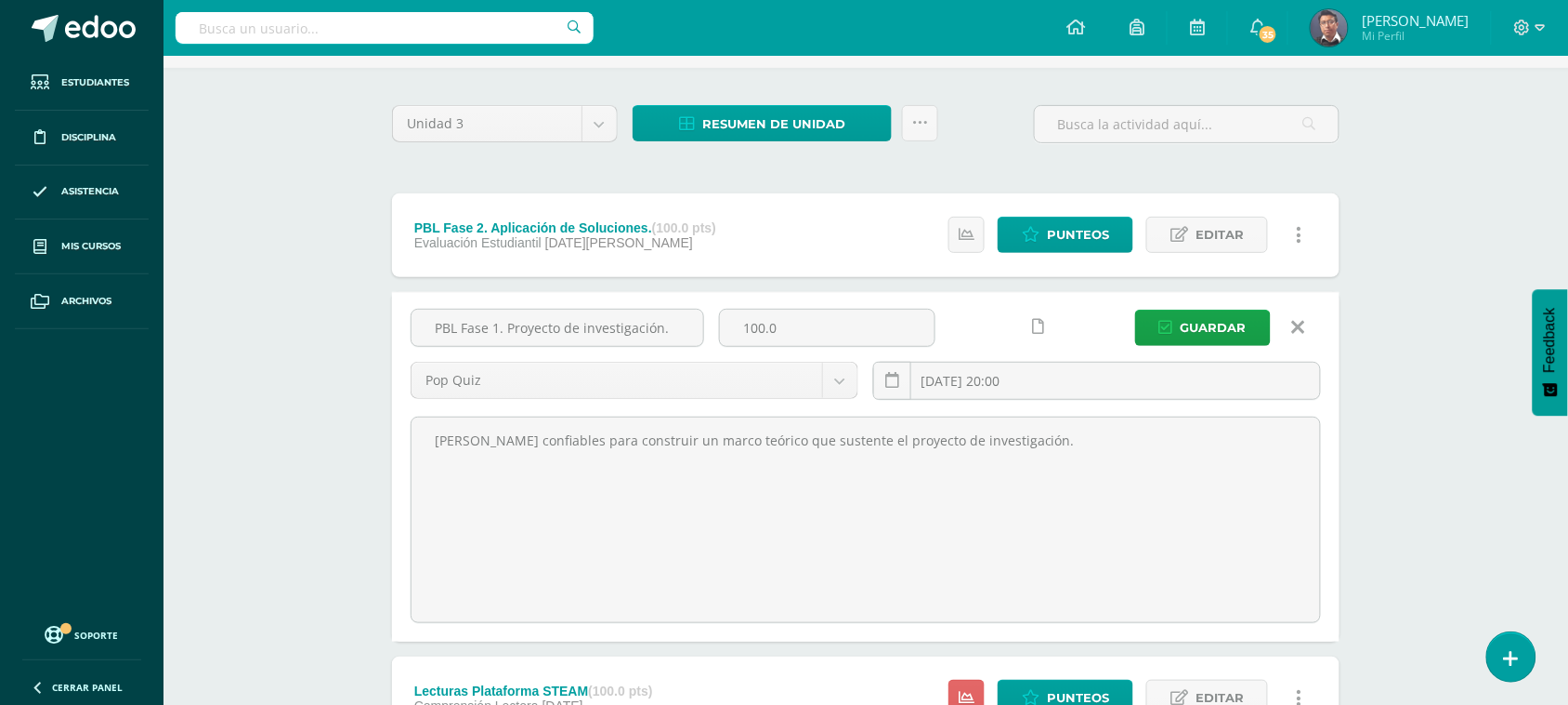
drag, startPoint x: 1103, startPoint y: 443, endPoint x: 350, endPoint y: 496, distance: 754.9
click at [350, 496] on div "Robótica Segundo Básico Básicos "C" Herramientas Detalle de asistencias Activid…" at bounding box center [866, 697] width 1405 height 1516
click at [670, 330] on input "PBL Fase 1. Proyecto de investigación." at bounding box center [558, 327] width 292 height 36
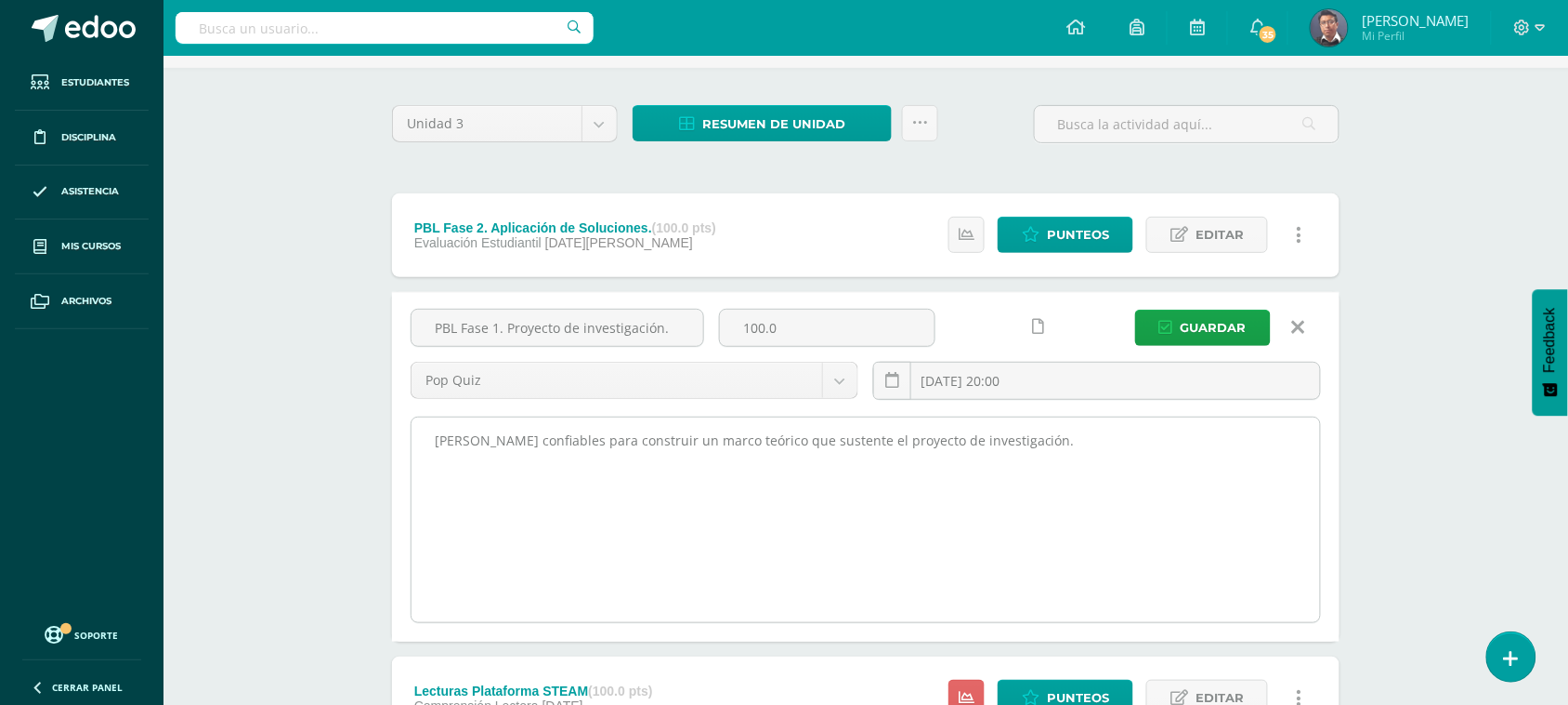
click at [769, 475] on textarea "[PERSON_NAME] confiables para construir un marco teórico que sustente el proyec…" at bounding box center [866, 519] width 909 height 204
drag, startPoint x: 769, startPoint y: 475, endPoint x: 657, endPoint y: 479, distance: 112.1
click at [657, 479] on textarea "[PERSON_NAME] confiables para construir un marco teórico que sustente el proyec…" at bounding box center [866, 519] width 909 height 204
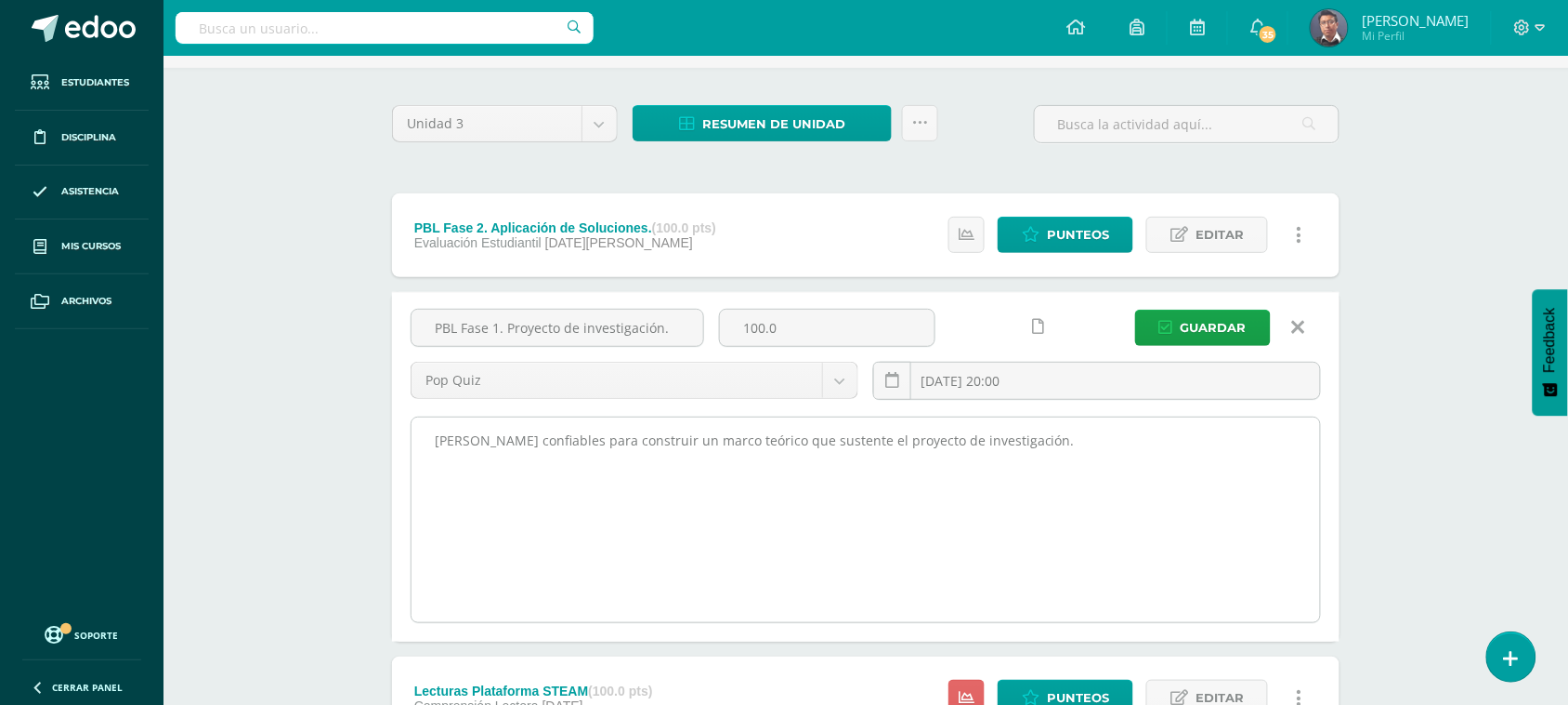
paste textarea "Como evaluar mi curso de Robotica utilizando la rutina de pensamiento: Generar,…"
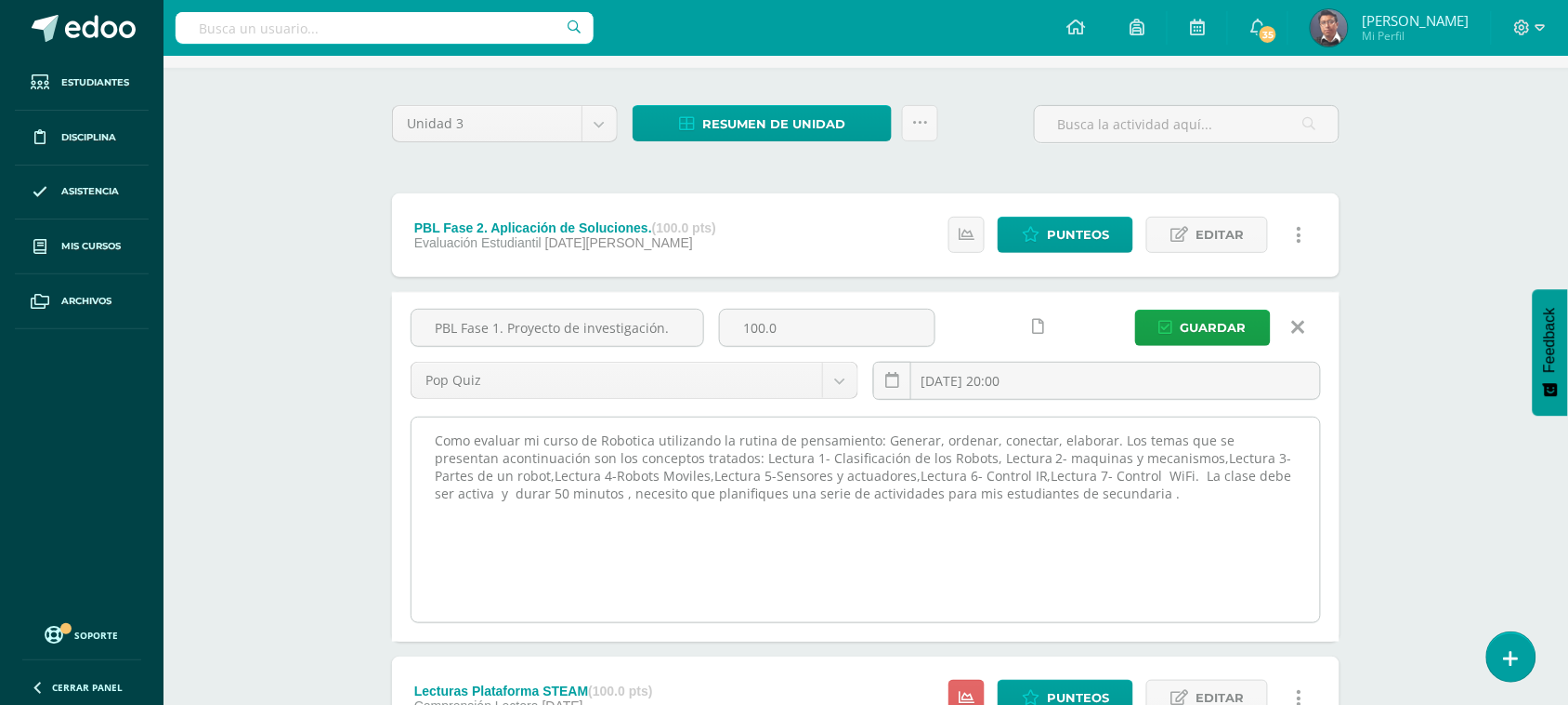
drag, startPoint x: 692, startPoint y: 458, endPoint x: 713, endPoint y: 569, distance: 113.0
click at [592, 507] on textarea "[PERSON_NAME] confiables para construir un marco teórico que sustente el proyec…" at bounding box center [866, 519] width 909 height 204
drag, startPoint x: 539, startPoint y: 491, endPoint x: 536, endPoint y: 479, distance: 12.4
click at [536, 479] on textarea "[PERSON_NAME] confiables para construir un marco teórico que sustente el proyec…" at bounding box center [866, 519] width 909 height 204
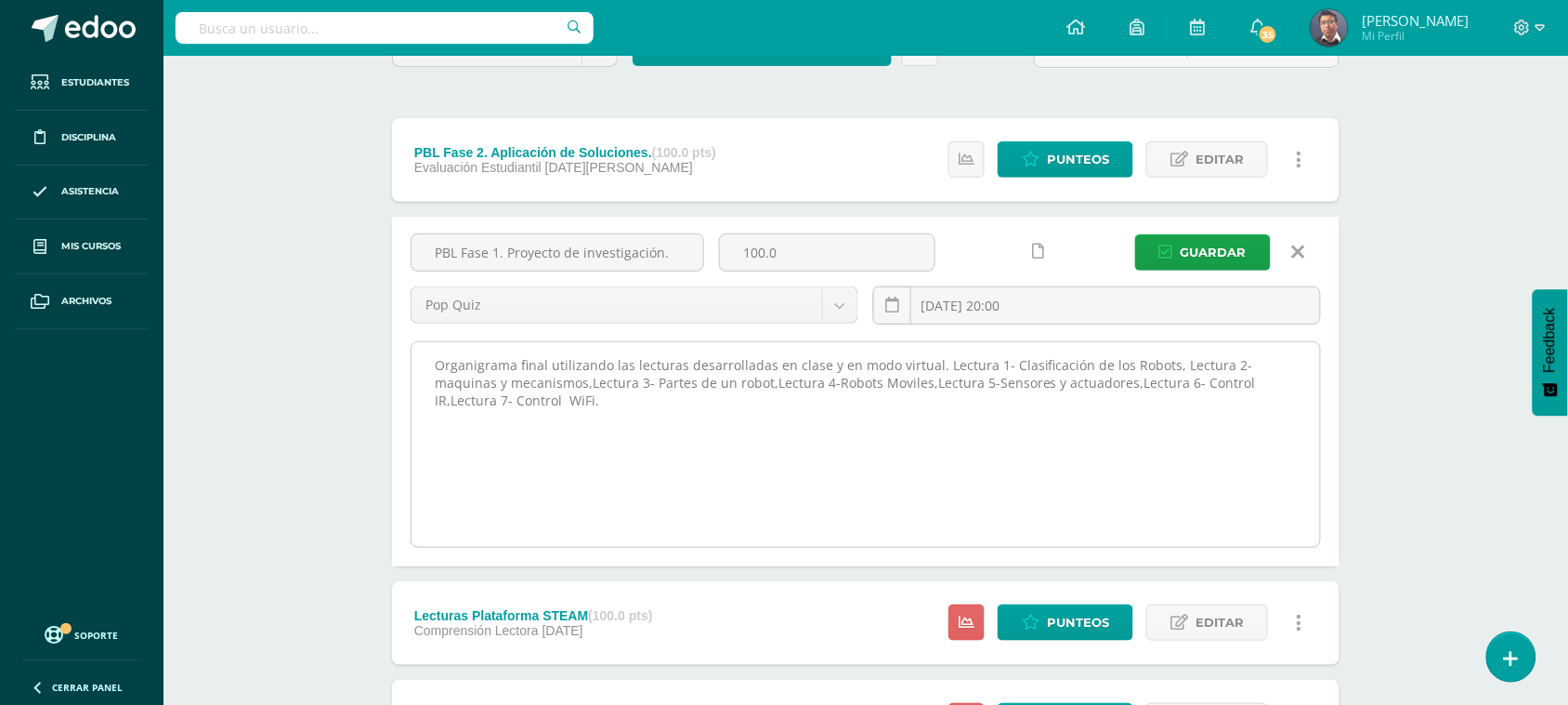
scroll to position [233, 0]
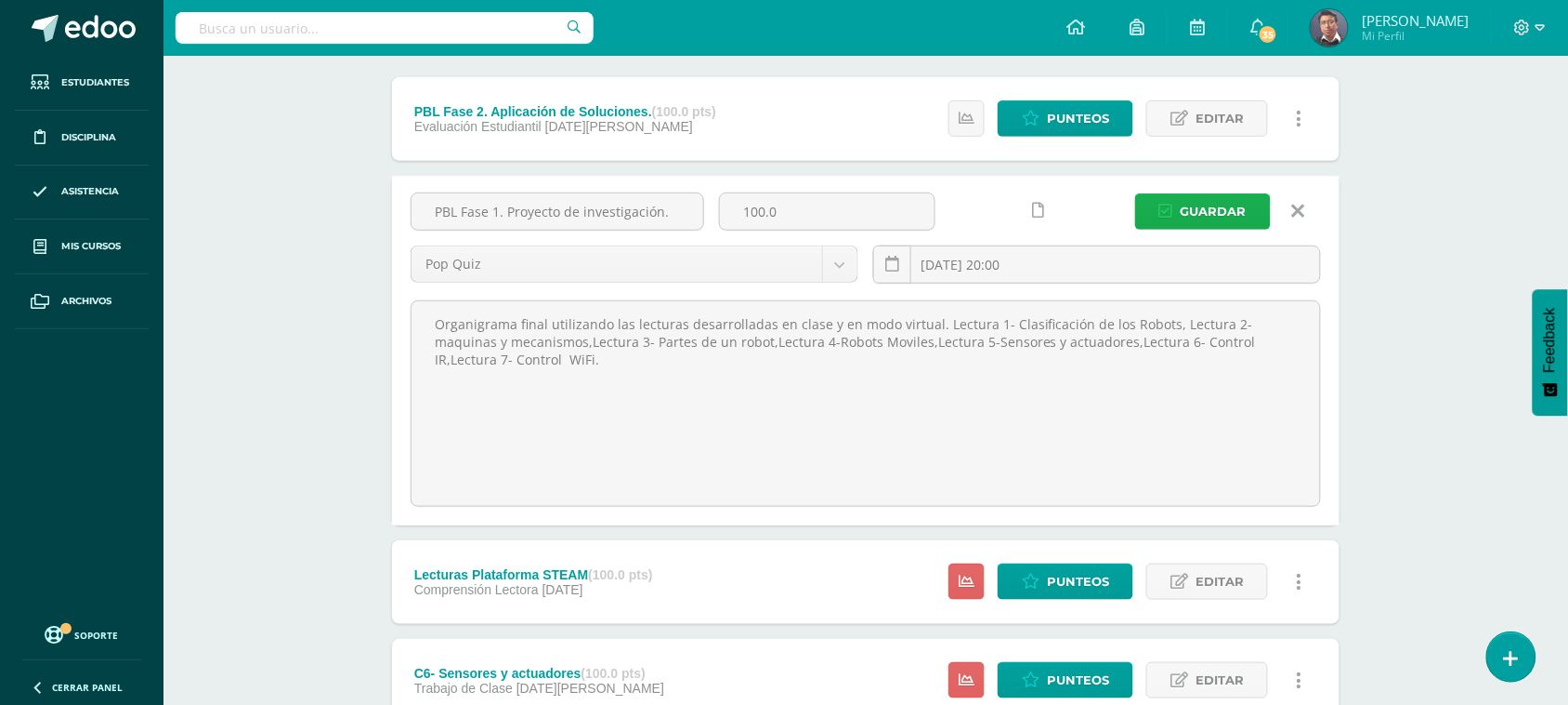
type textarea "Organigrama final utilizando las lecturas desarrolladas en clase y en modo virt…"
click at [1212, 205] on span "Guardar" at bounding box center [1213, 211] width 66 height 35
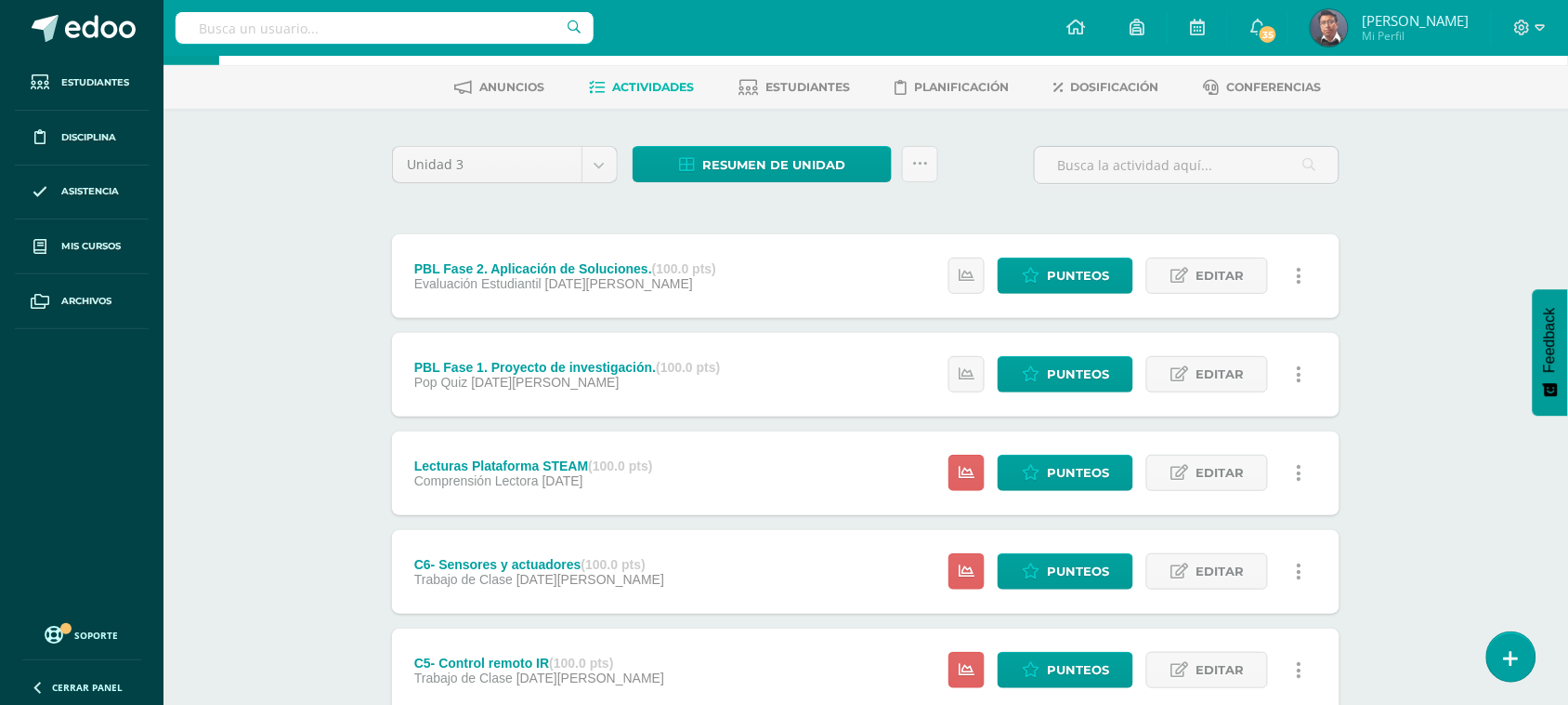
scroll to position [116, 0]
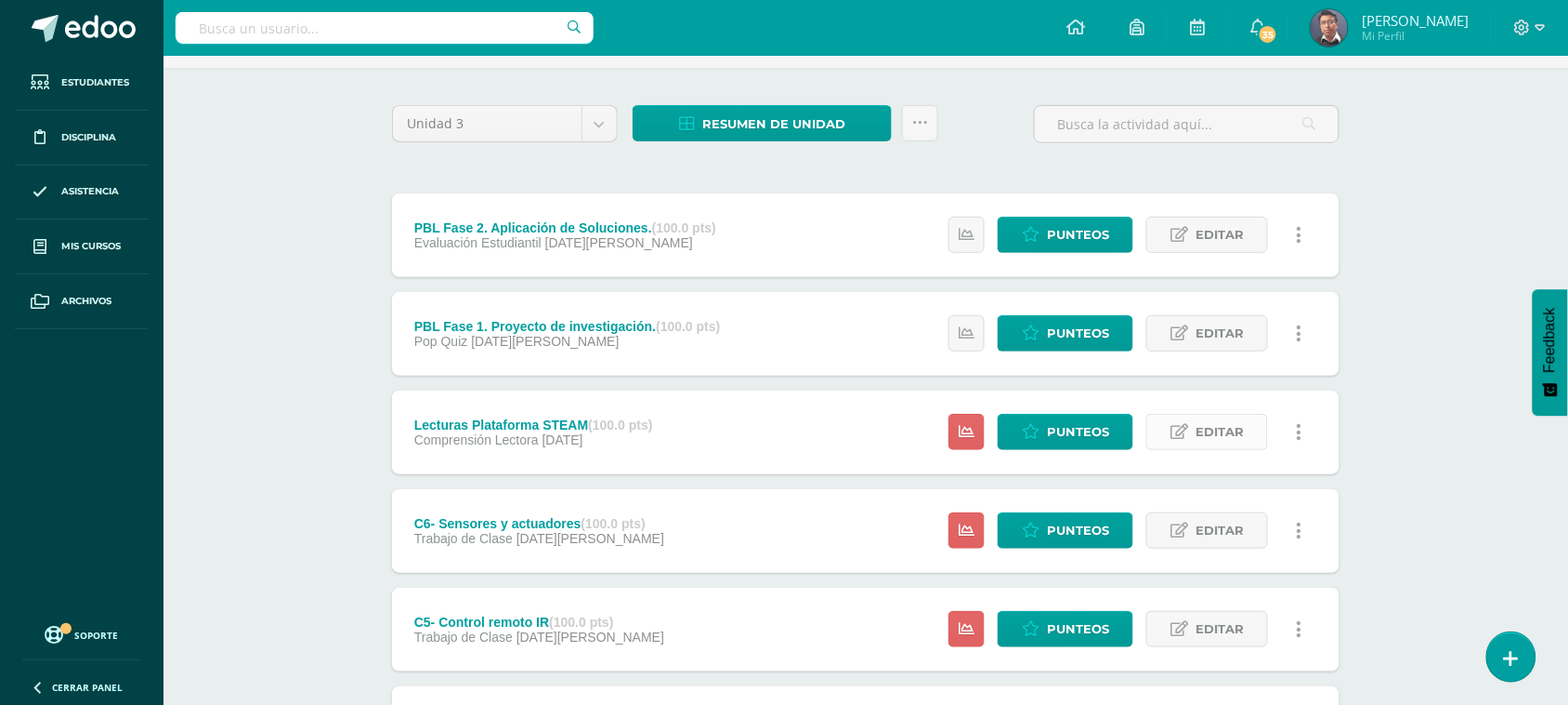
click at [1248, 431] on link "Editar" at bounding box center [1207, 432] width 122 height 36
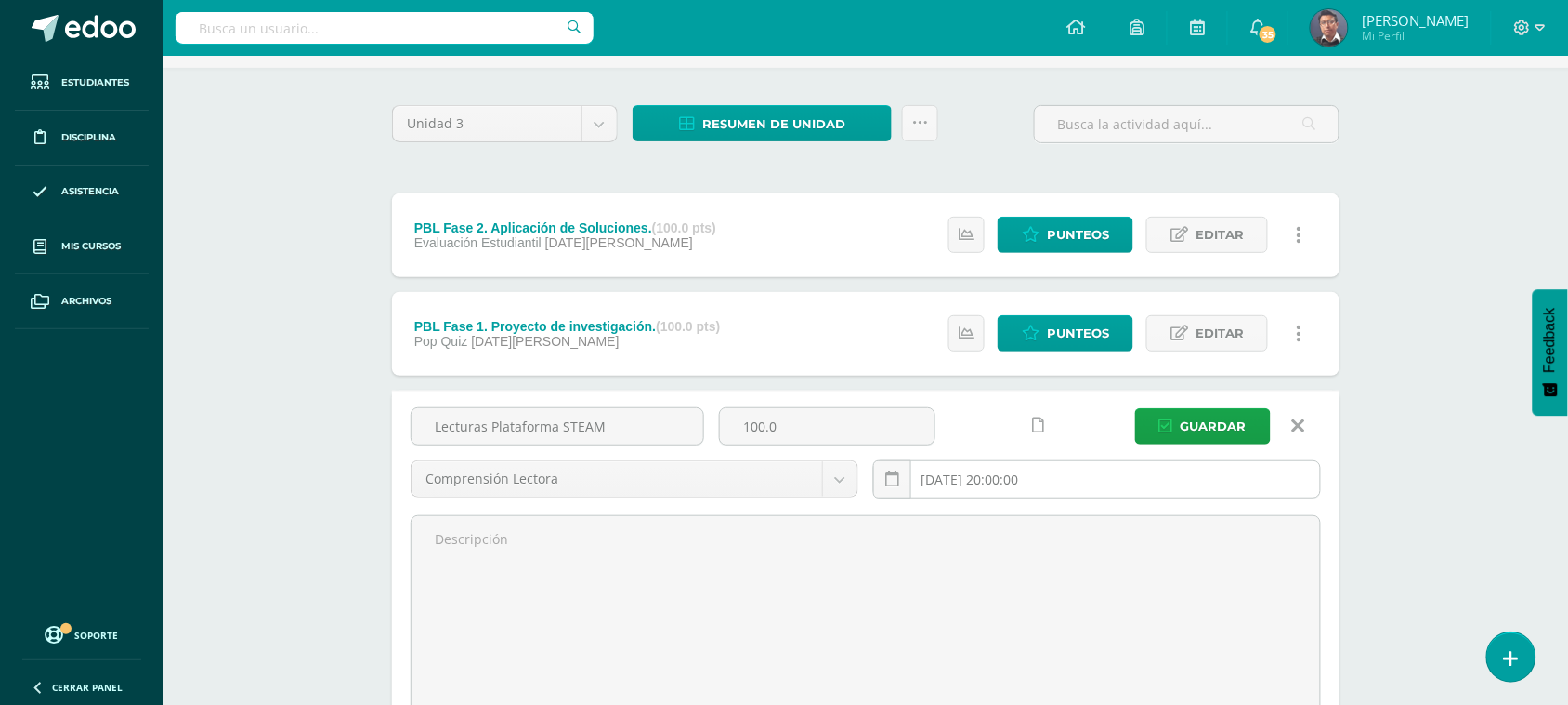
click at [1014, 484] on input "2025-07-23 20:00:00" at bounding box center [1097, 479] width 446 height 36
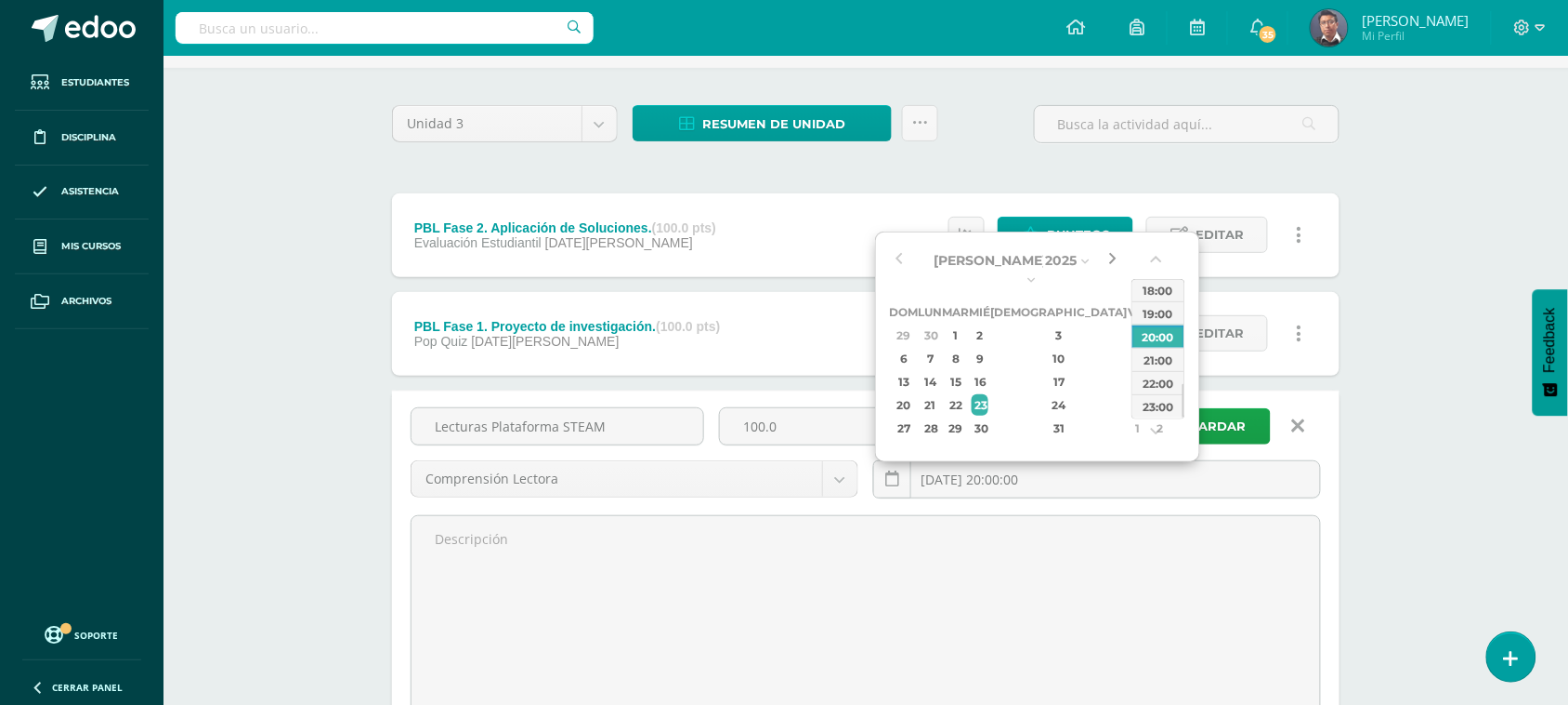
click at [1120, 260] on button "button" at bounding box center [1113, 260] width 19 height 28
click at [1129, 369] on div "15" at bounding box center [1137, 363] width 17 height 22
type input "2025-08-15 20:00"
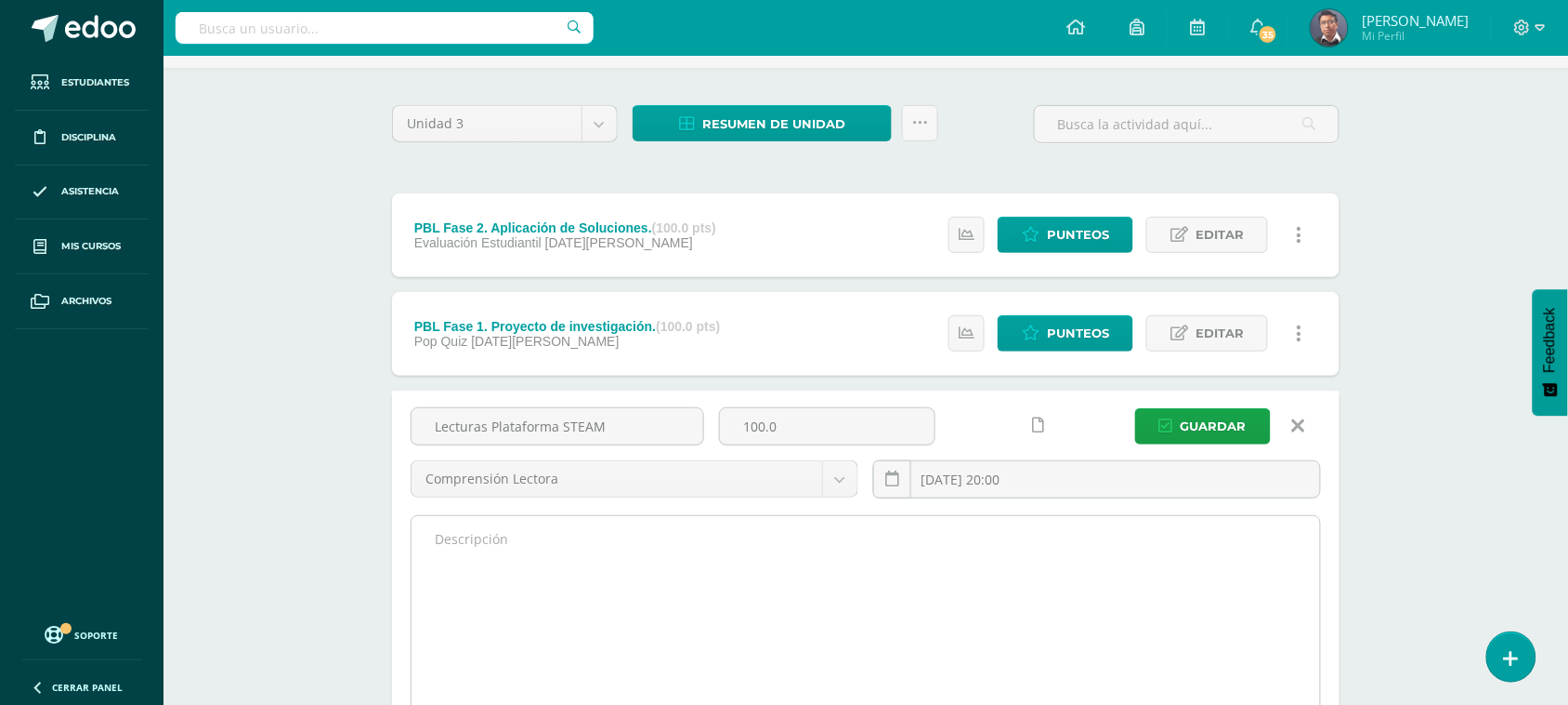
click at [1116, 544] on textarea at bounding box center [866, 617] width 909 height 204
click at [546, 558] on textarea at bounding box center [866, 617] width 909 height 204
paste textarea "Como evaluar mi curso de Robotica utilizando la rutina de pensamiento: Generar,…"
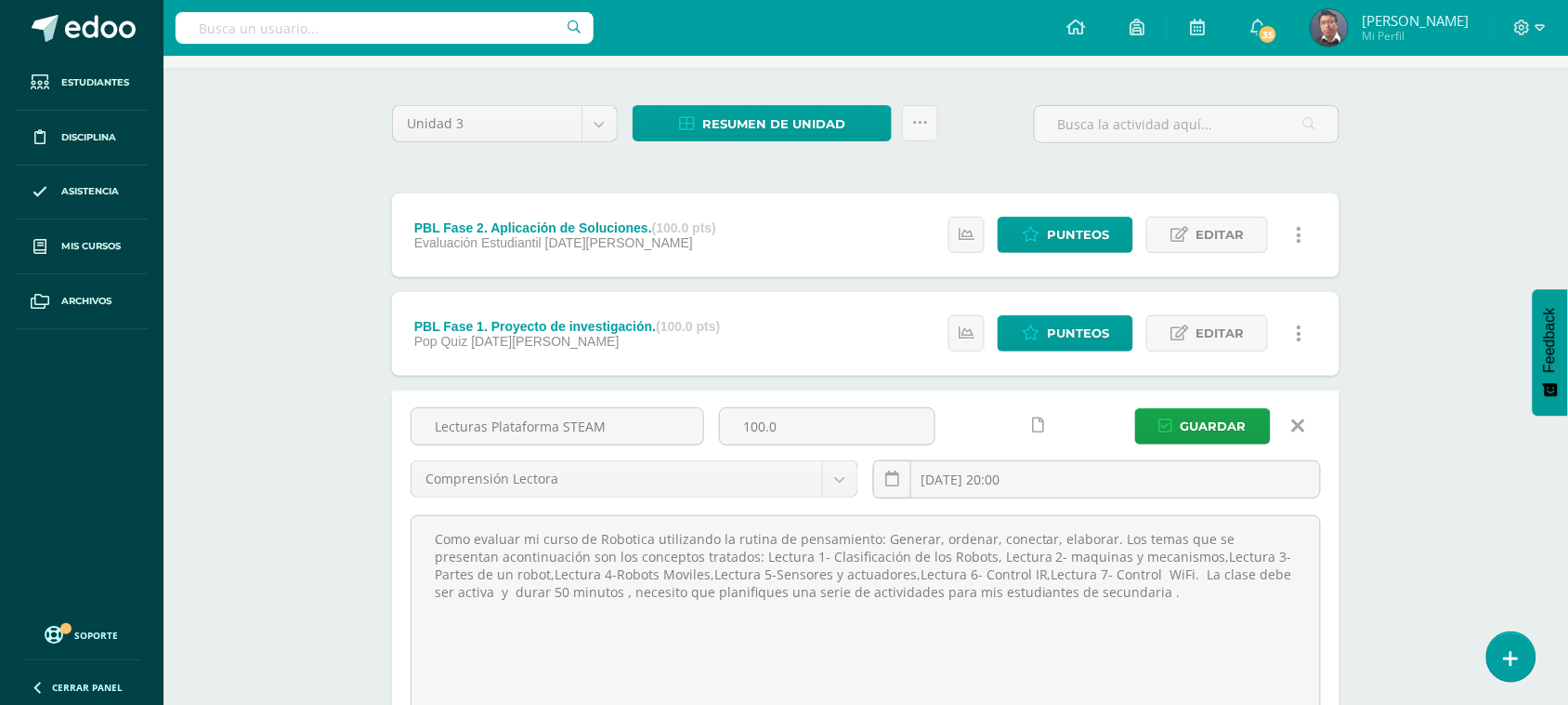
drag, startPoint x: 674, startPoint y: 574, endPoint x: 369, endPoint y: 512, distance: 311.2
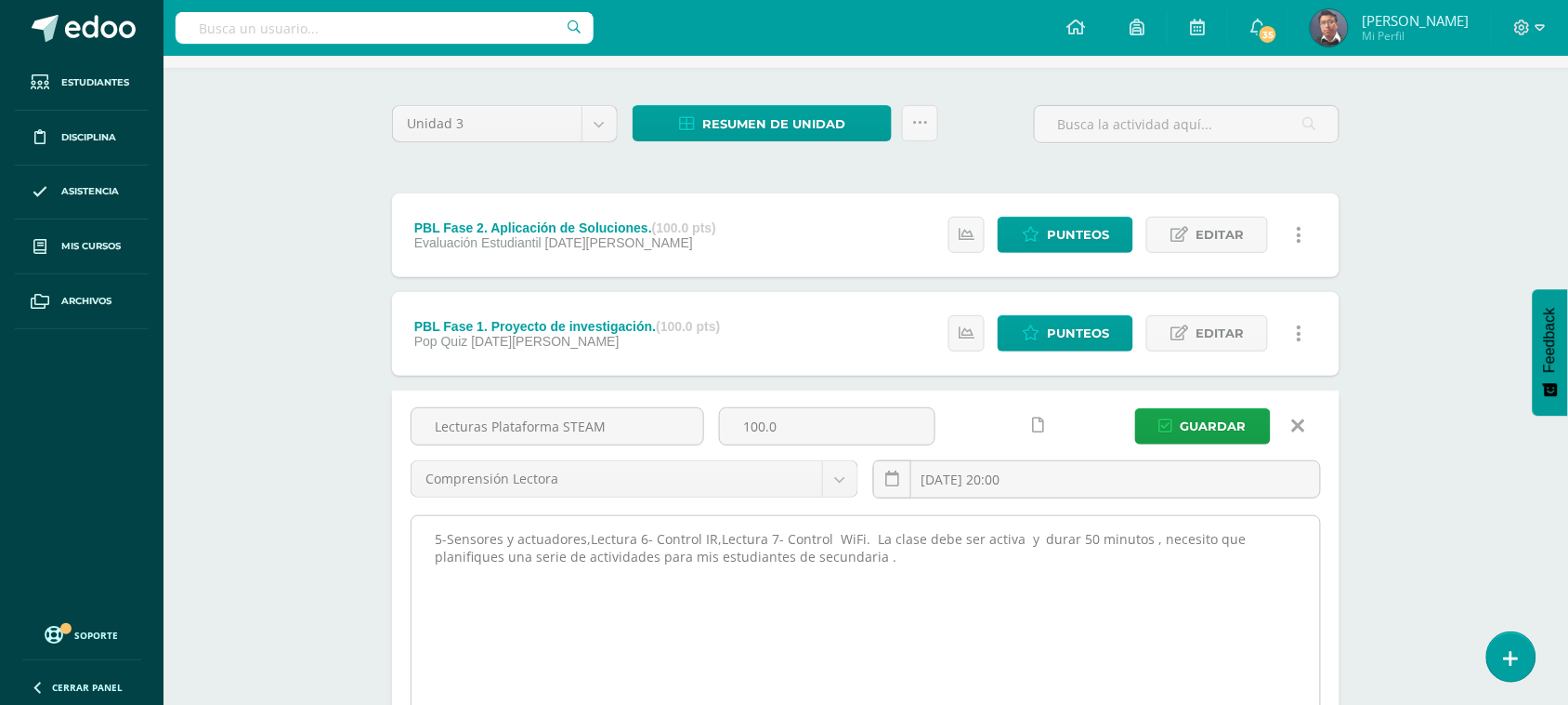
click at [586, 545] on textarea "5-Sensores y actuadores,Lectura 6- Control IR,Lectura 7- Control WiFi. La clase…" at bounding box center [866, 617] width 909 height 204
click at [722, 541] on textarea "5-Sensores y actuadores, Lectura 6- Control IR,Lectura 7- Control WiFi. La clas…" at bounding box center [866, 617] width 909 height 204
drag, startPoint x: 870, startPoint y: 541, endPoint x: 885, endPoint y: 568, distance: 30.9
click at [885, 568] on textarea "5-Sensores y actuadores, Lectura 6- Control IR, Lectura 7- Control WiFi. La cla…" at bounding box center [866, 617] width 909 height 204
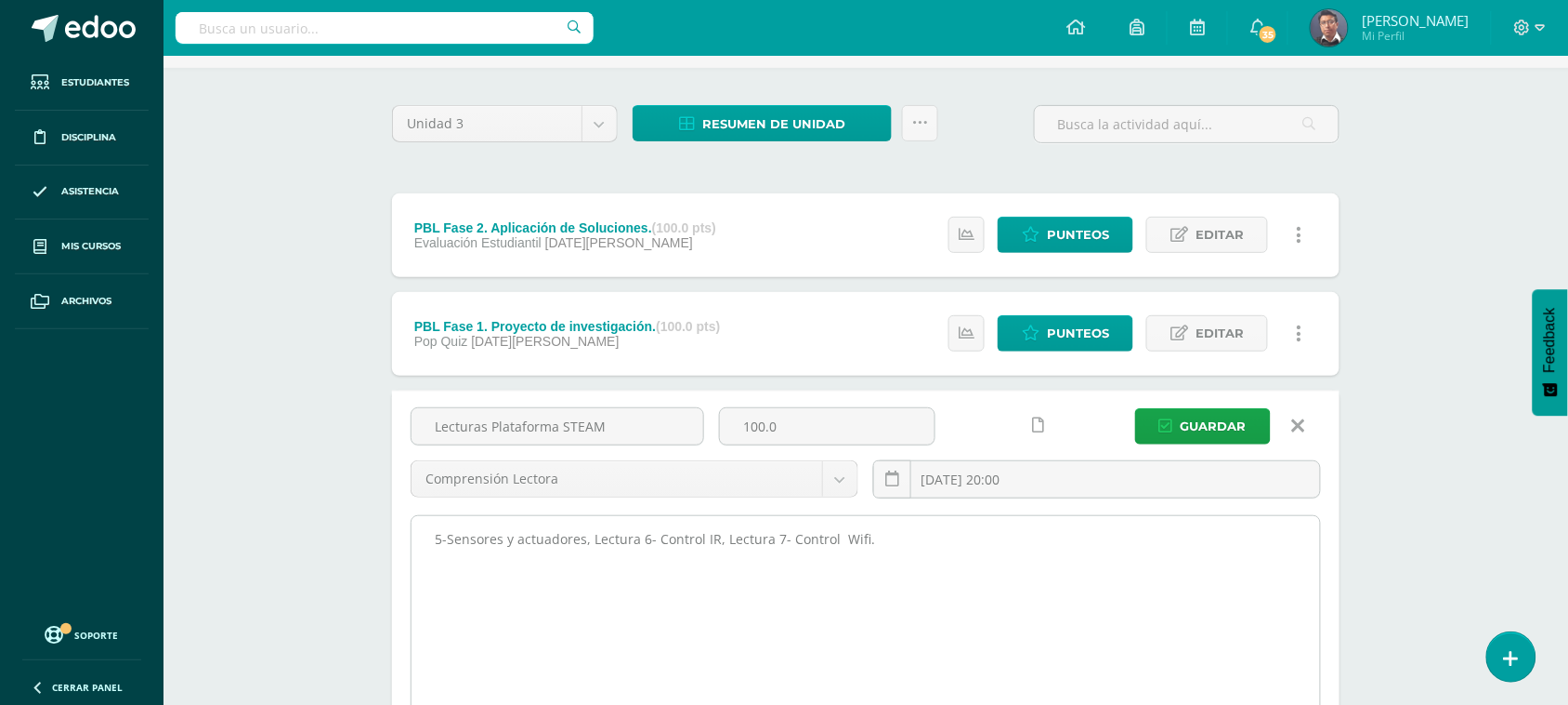
click at [902, 549] on textarea "5-Sensores y actuadores, Lectura 6- Control IR, Lectura 7- Control Wifi." at bounding box center [866, 617] width 909 height 204
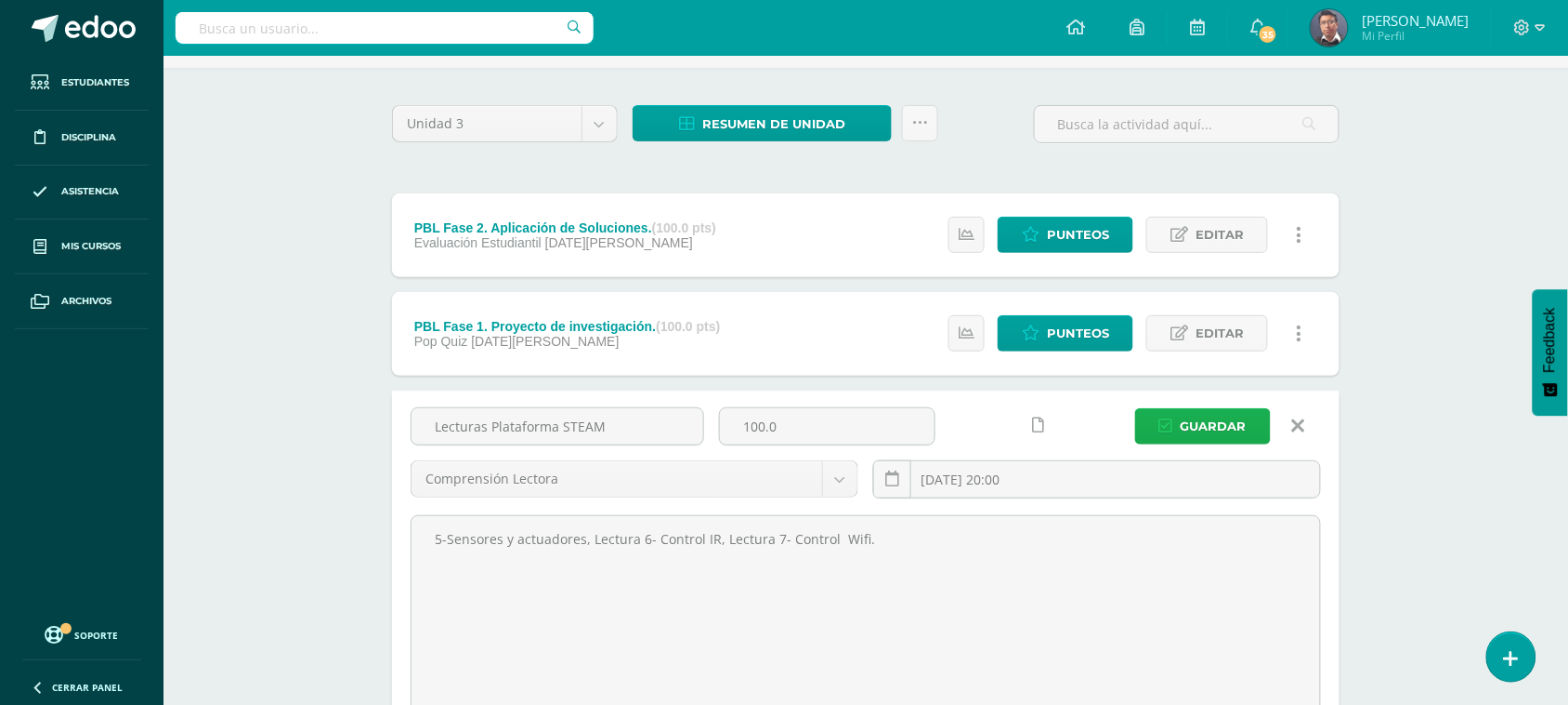
type textarea "5-Sensores y actuadores, Lectura 6- Control IR, Lectura 7- Control Wifi."
click at [1220, 430] on span "Guardar" at bounding box center [1213, 426] width 66 height 35
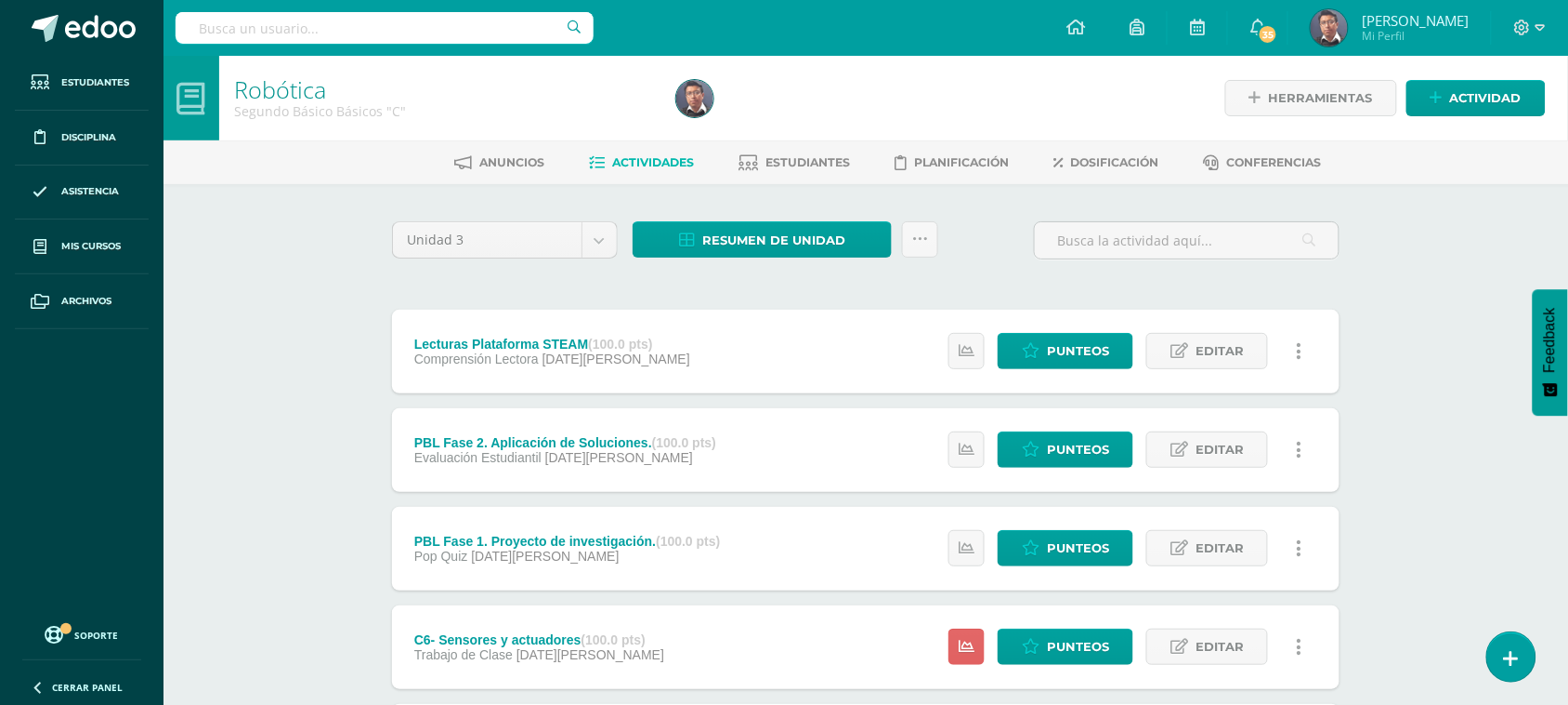
click at [332, 238] on div "Robótica Segundo Básico Básicos "C" Herramientas Detalle de asistencias Activid…" at bounding box center [866, 680] width 1405 height 1249
